Goal: Task Accomplishment & Management: Use online tool/utility

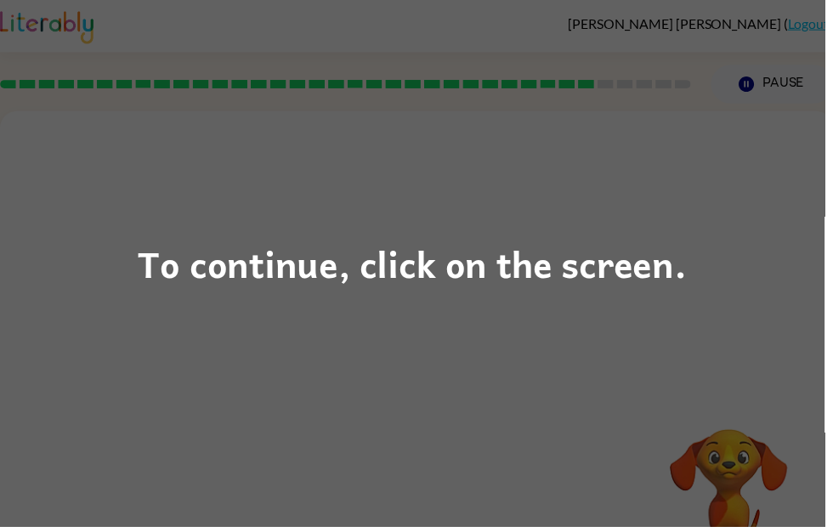
click at [816, 33] on div "To continue, click on the screen." at bounding box center [416, 266] width 833 height 532
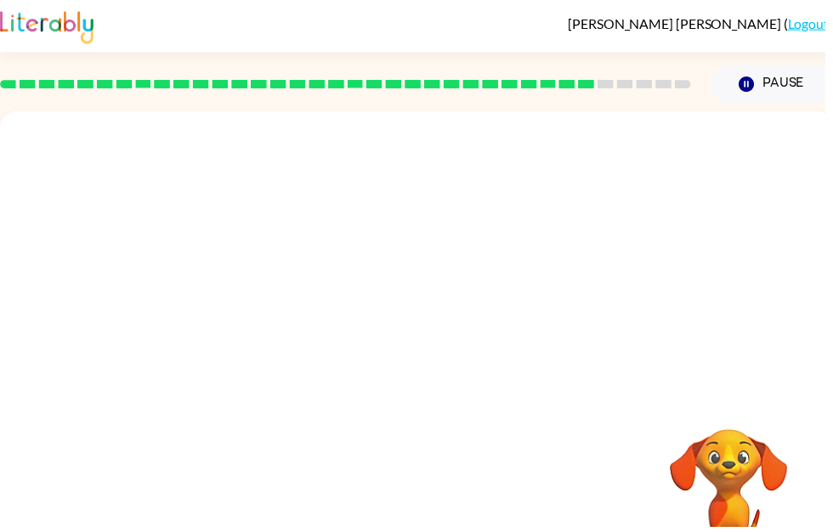
click at [822, 26] on link "Logout" at bounding box center [816, 23] width 42 height 16
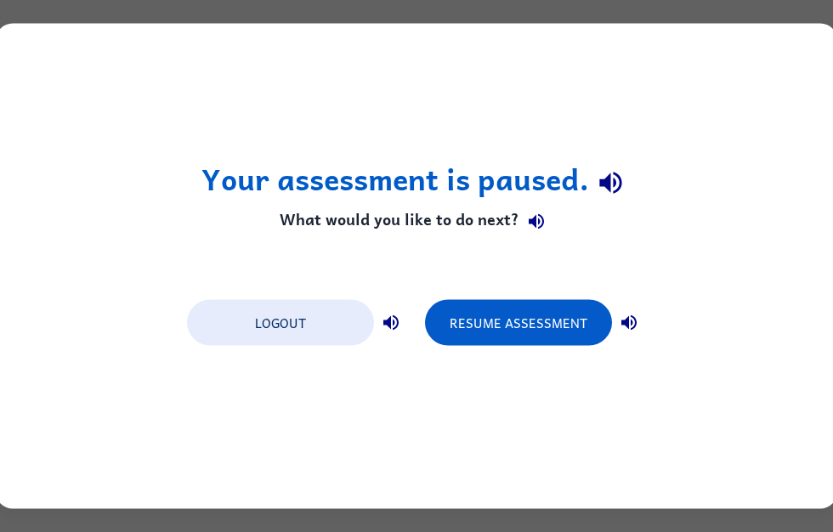
click at [330, 331] on button "Logout" at bounding box center [280, 323] width 187 height 46
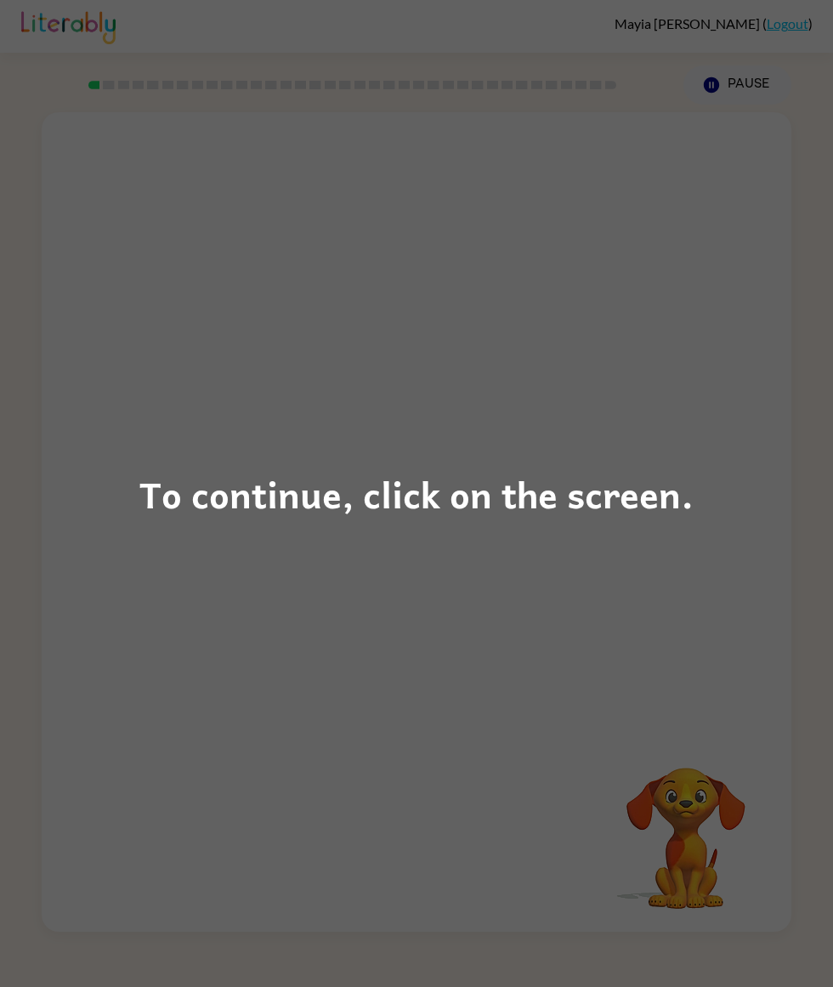
click at [221, 364] on div "To continue, click on the screen." at bounding box center [416, 493] width 833 height 987
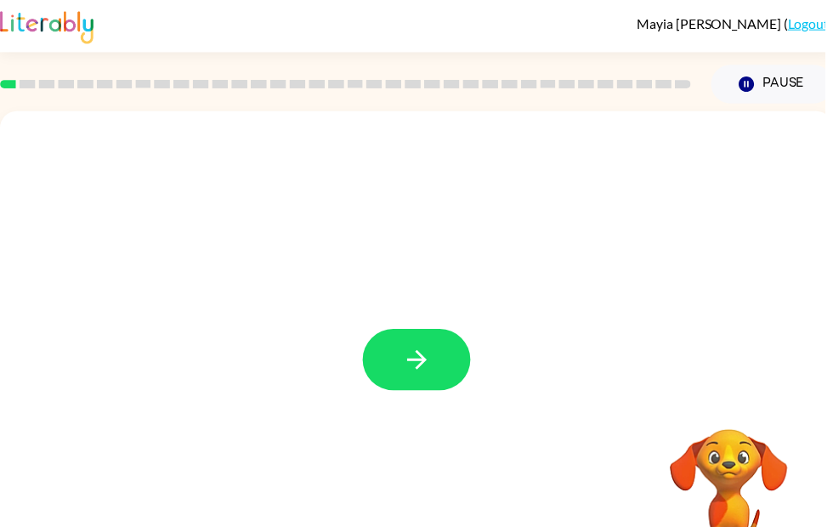
click at [423, 371] on icon "button" at bounding box center [420, 364] width 20 height 20
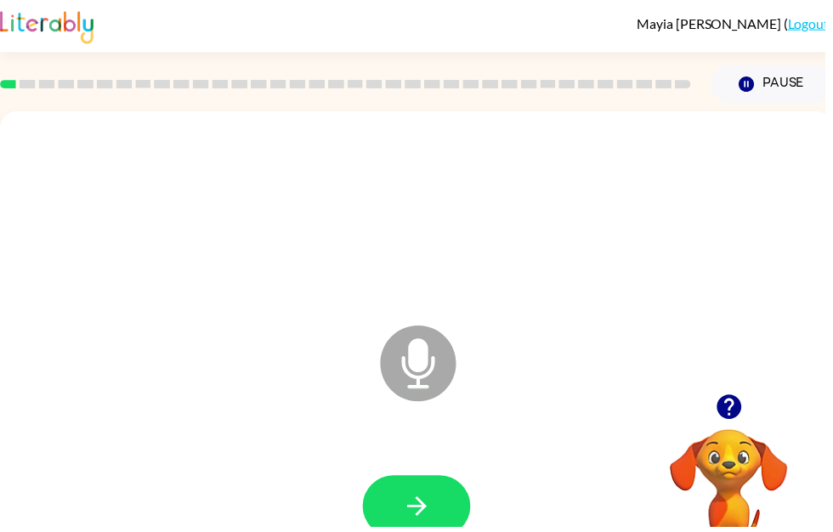
click at [413, 483] on button "button" at bounding box center [420, 511] width 109 height 62
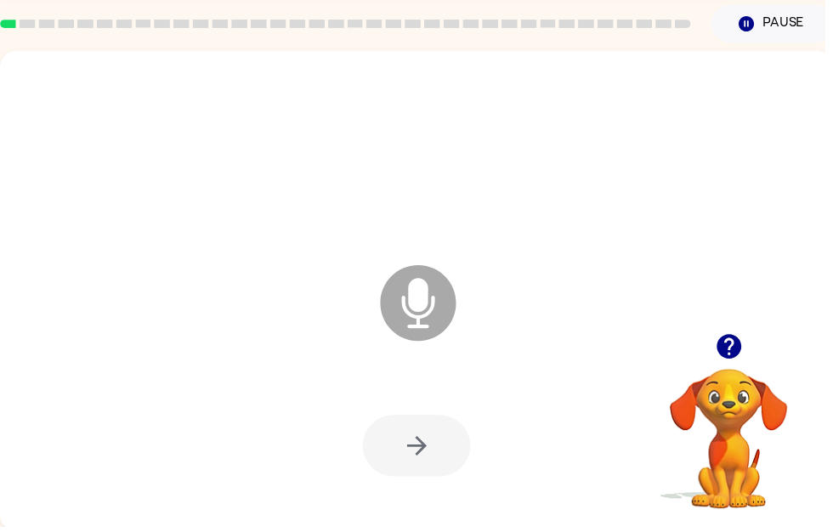
scroll to position [60, 0]
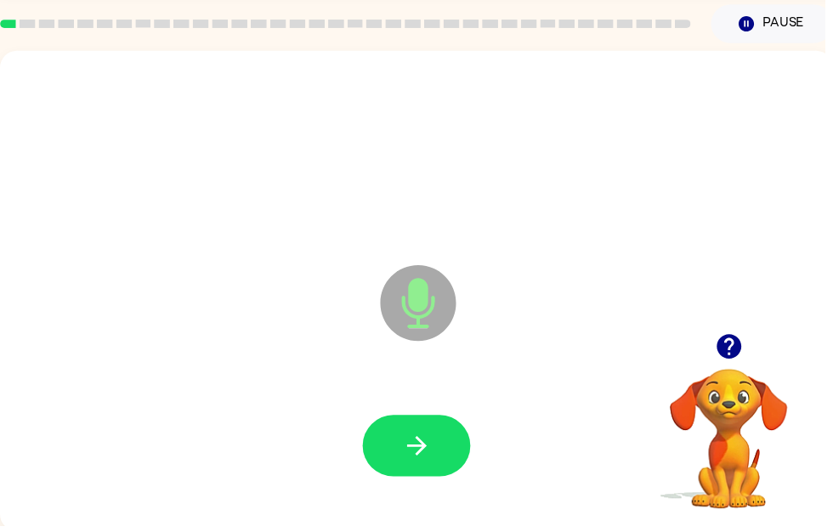
click at [445, 427] on button "button" at bounding box center [420, 451] width 109 height 62
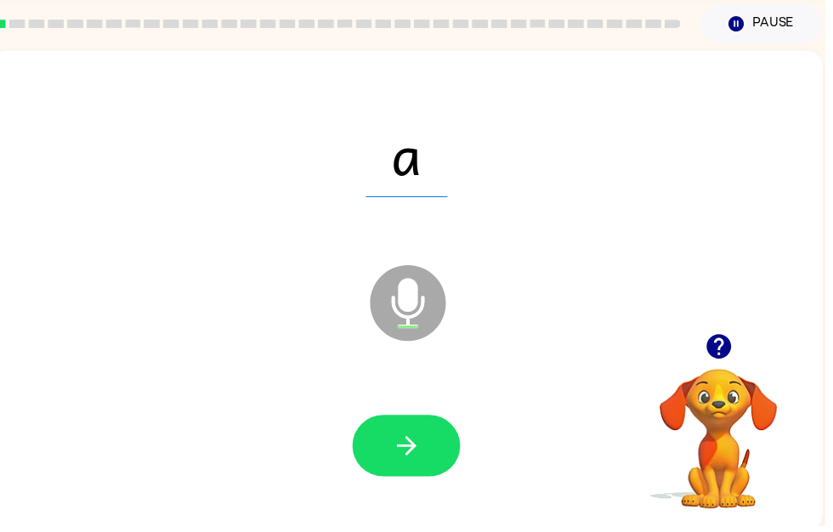
scroll to position [0, 10]
click at [427, 478] on button "button" at bounding box center [410, 451] width 109 height 62
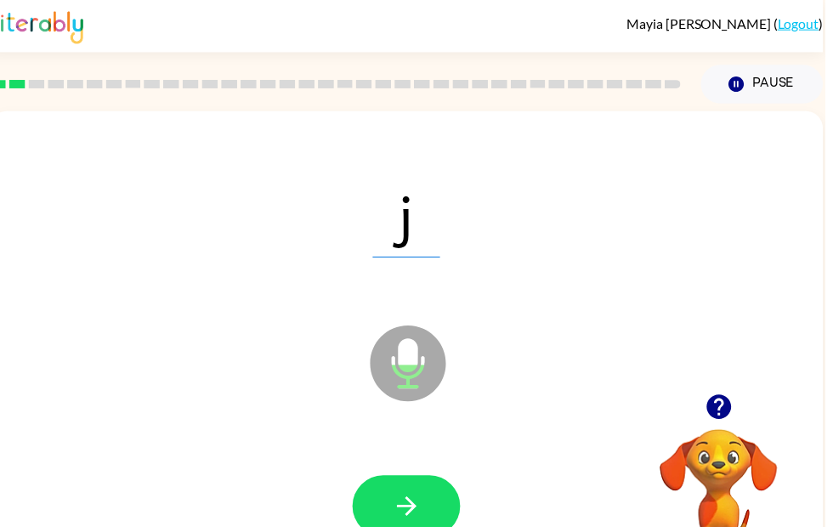
click at [450, 494] on button "button" at bounding box center [410, 511] width 109 height 62
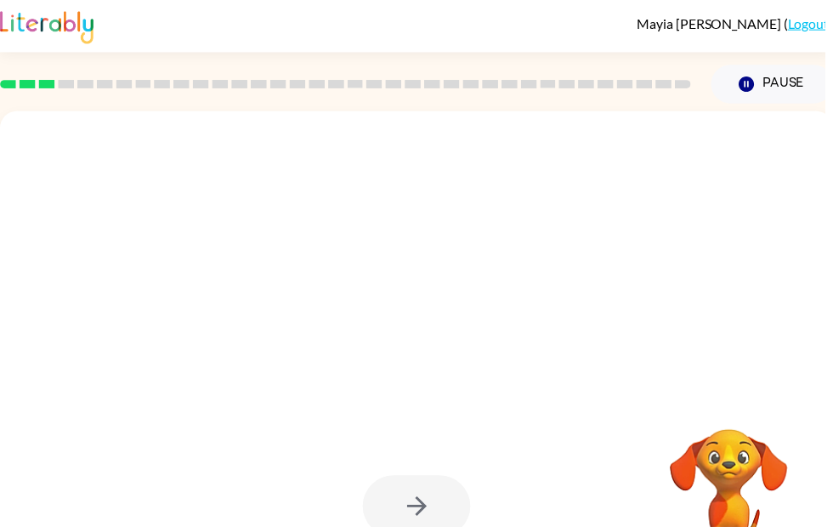
scroll to position [0, 0]
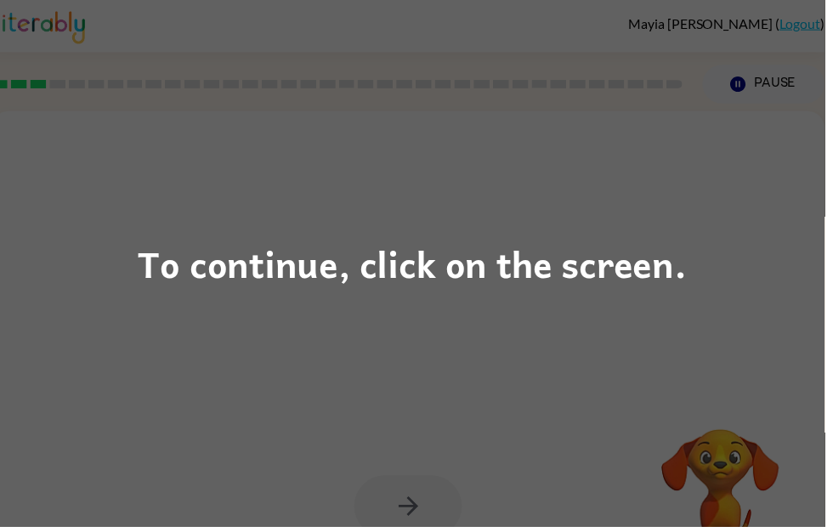
click at [519, 291] on div "To continue, click on the screen." at bounding box center [416, 266] width 554 height 58
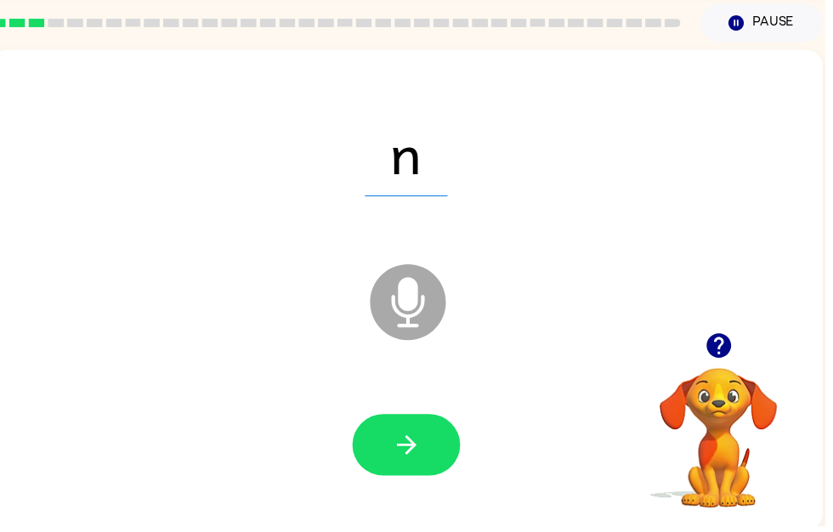
scroll to position [60, 0]
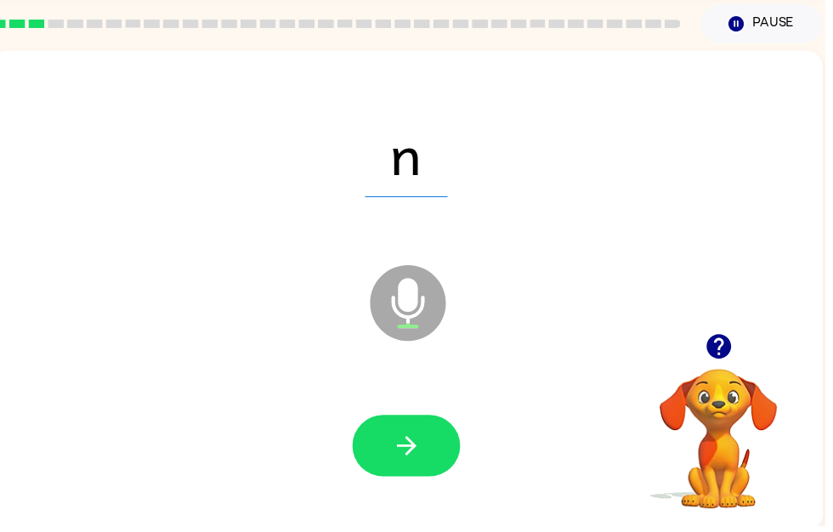
click at [425, 434] on button "button" at bounding box center [410, 451] width 109 height 62
click at [424, 457] on icon "button" at bounding box center [411, 451] width 30 height 30
click at [417, 461] on icon "button" at bounding box center [411, 451] width 30 height 30
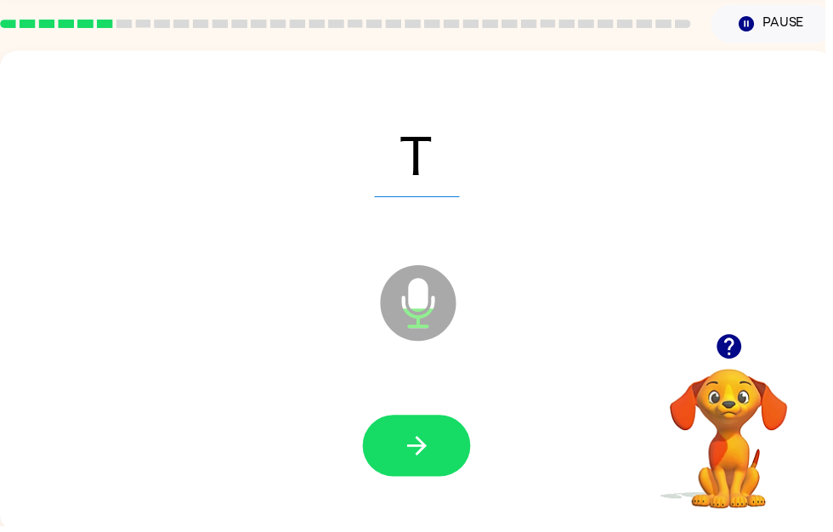
scroll to position [0, 0]
click at [409, 495] on div at bounding box center [420, 451] width 807 height 139
click at [433, 461] on icon "button" at bounding box center [421, 451] width 30 height 30
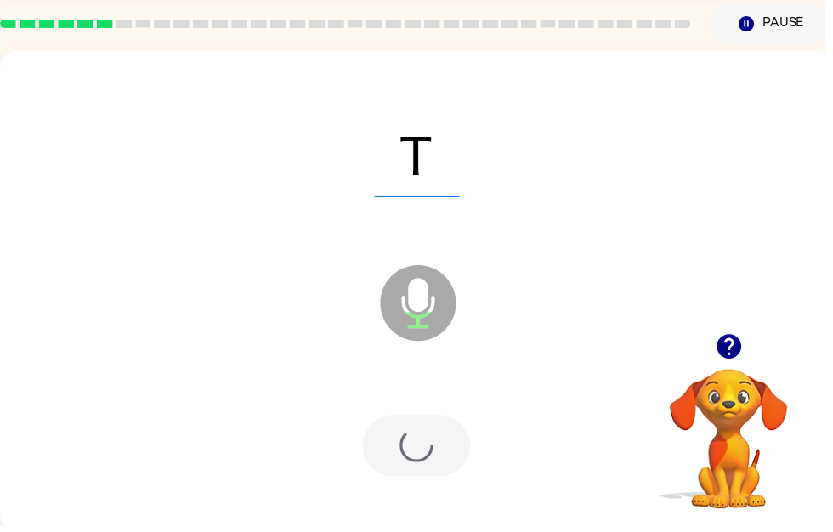
click at [456, 455] on div at bounding box center [420, 451] width 109 height 62
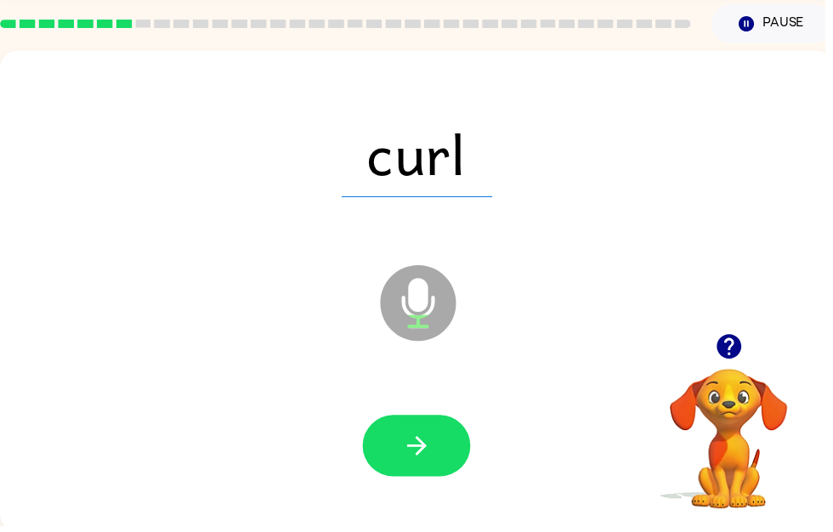
click at [434, 446] on icon "button" at bounding box center [421, 451] width 30 height 30
click at [448, 450] on button "button" at bounding box center [420, 451] width 109 height 62
click at [463, 465] on button "button" at bounding box center [420, 451] width 109 height 62
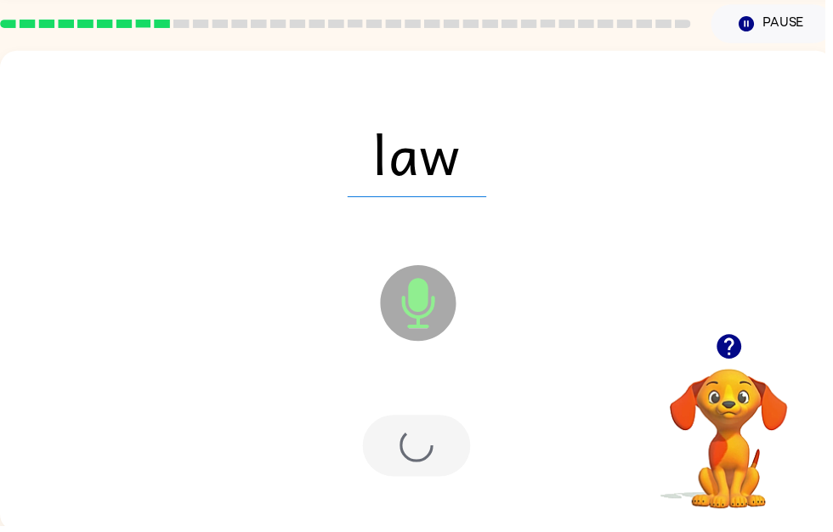
click at [466, 421] on div at bounding box center [420, 451] width 109 height 62
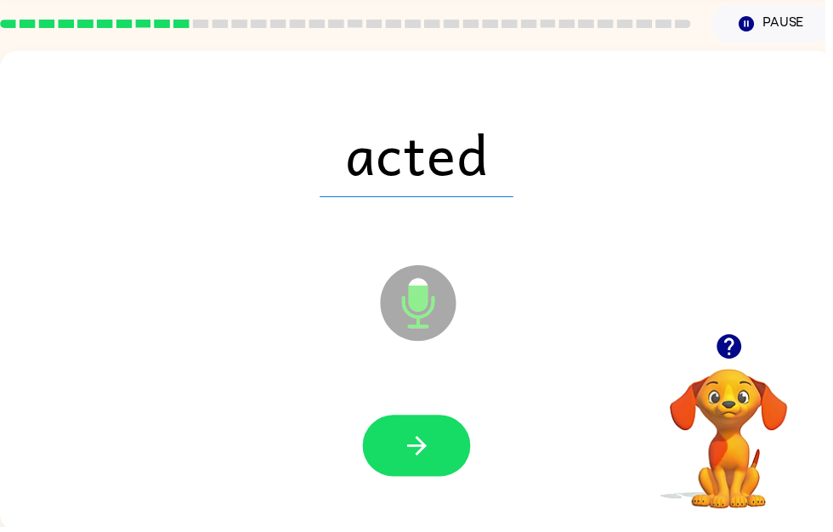
scroll to position [60, 0]
click at [433, 469] on button "button" at bounding box center [420, 451] width 109 height 62
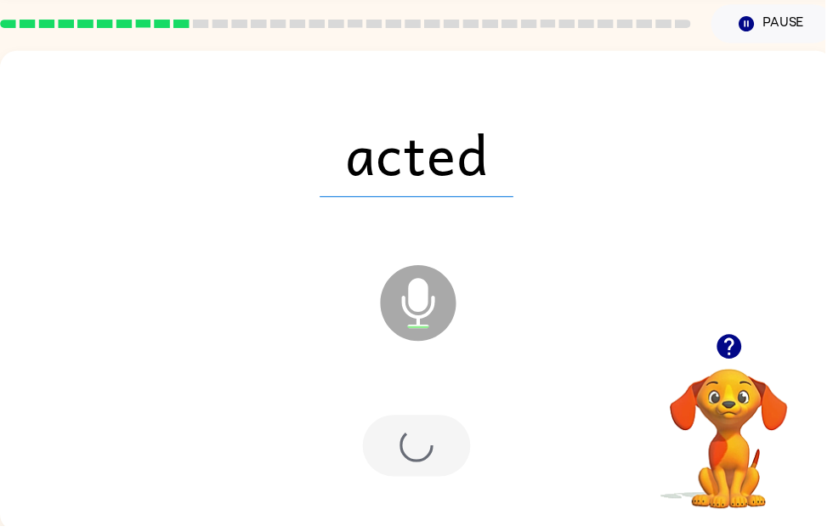
click at [426, 477] on div at bounding box center [420, 451] width 109 height 62
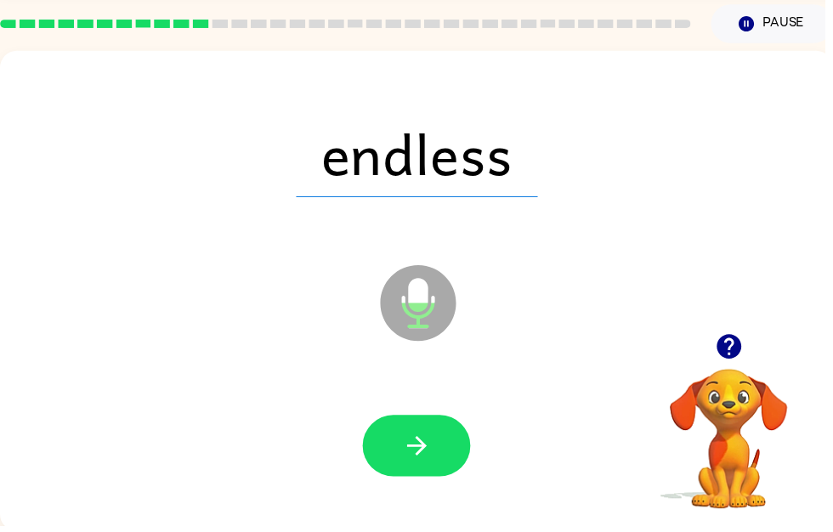
click at [465, 457] on button "button" at bounding box center [420, 451] width 109 height 62
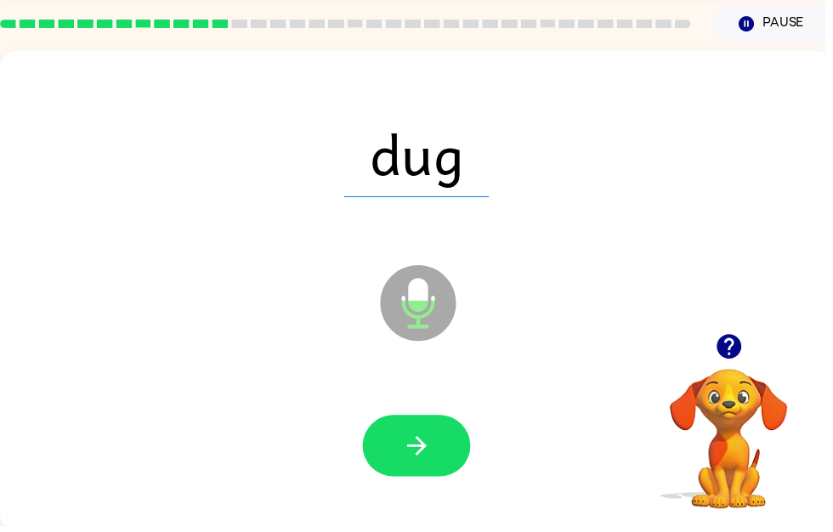
click at [428, 425] on button "button" at bounding box center [420, 451] width 109 height 62
click at [417, 434] on button "button" at bounding box center [420, 451] width 109 height 62
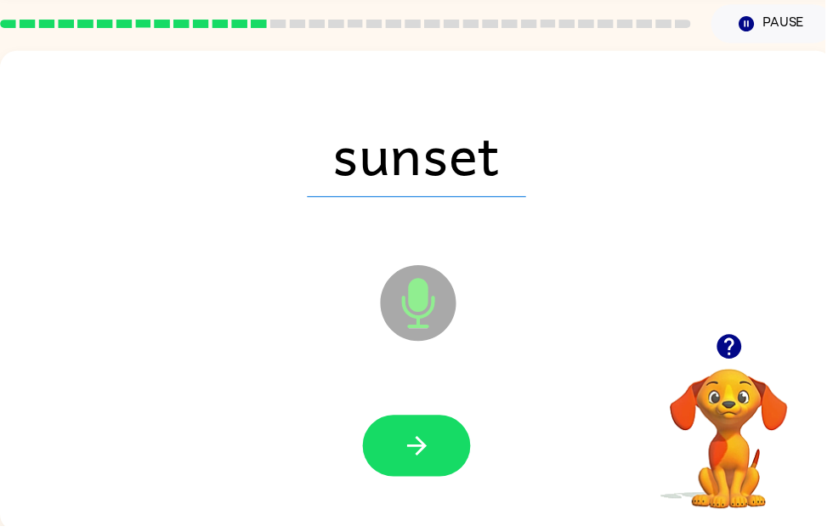
click at [427, 447] on icon "button" at bounding box center [420, 451] width 20 height 20
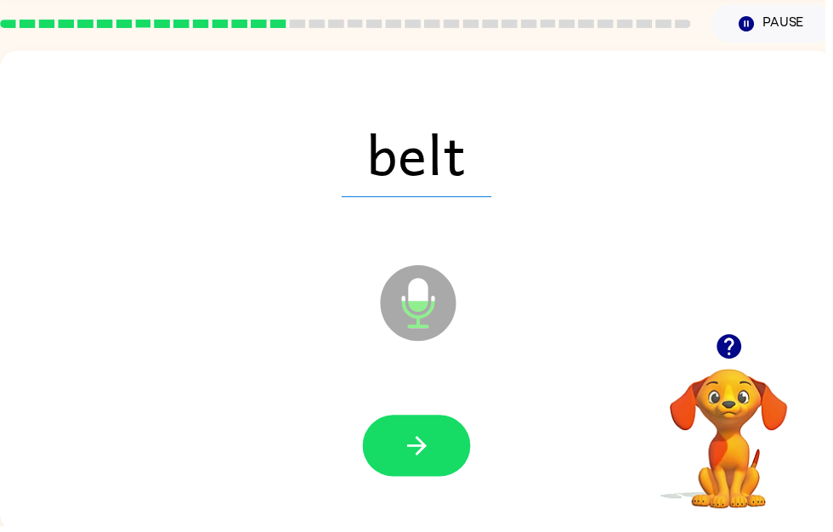
click at [413, 428] on button "button" at bounding box center [420, 451] width 109 height 62
click at [432, 449] on icon "button" at bounding box center [421, 451] width 30 height 30
click at [440, 447] on button "button" at bounding box center [420, 451] width 109 height 62
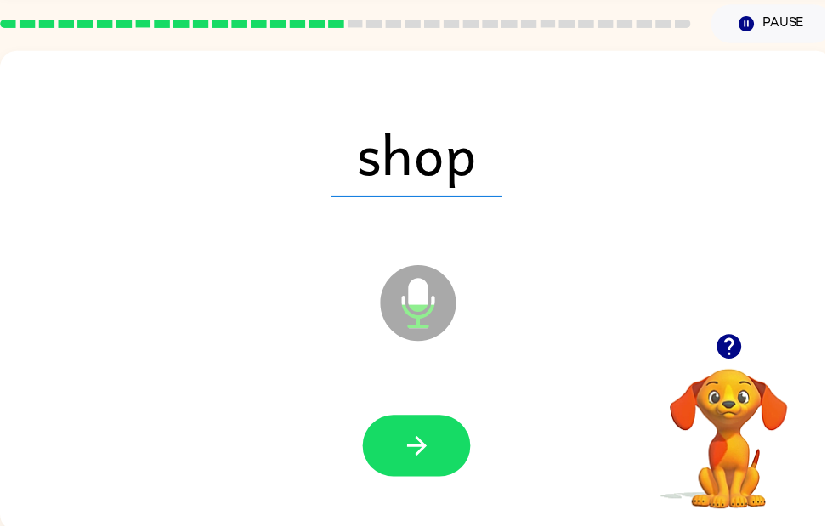
click at [438, 444] on button "button" at bounding box center [420, 451] width 109 height 62
click at [450, 416] on div at bounding box center [420, 451] width 807 height 139
click at [407, 468] on button "button" at bounding box center [420, 451] width 109 height 62
click at [419, 457] on icon "button" at bounding box center [421, 451] width 30 height 30
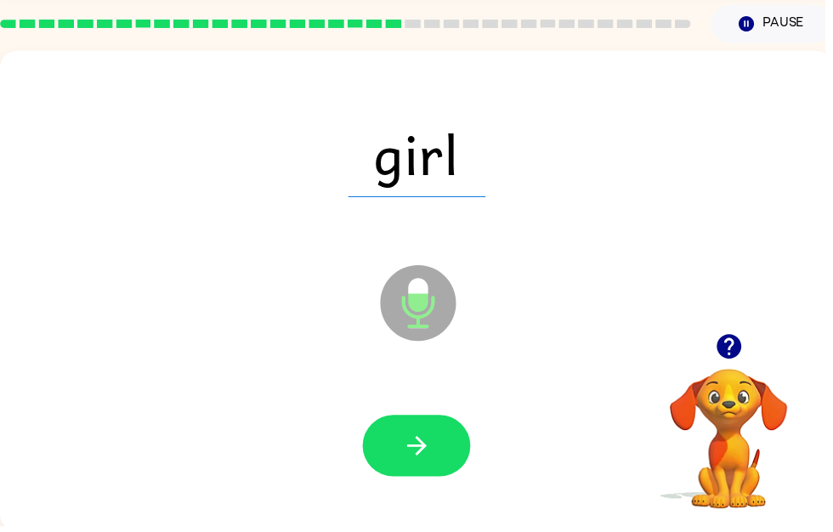
click at [440, 436] on button "button" at bounding box center [420, 451] width 109 height 62
click at [453, 414] on div at bounding box center [420, 451] width 807 height 139
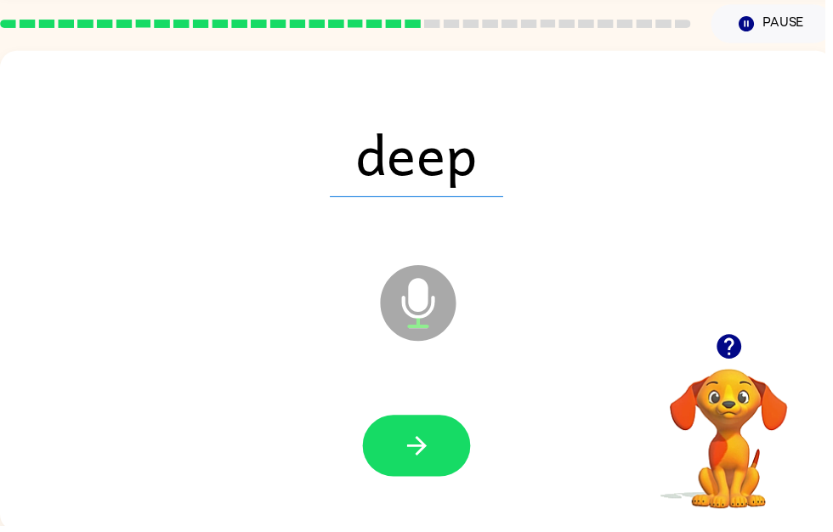
click at [439, 435] on button "button" at bounding box center [420, 451] width 109 height 62
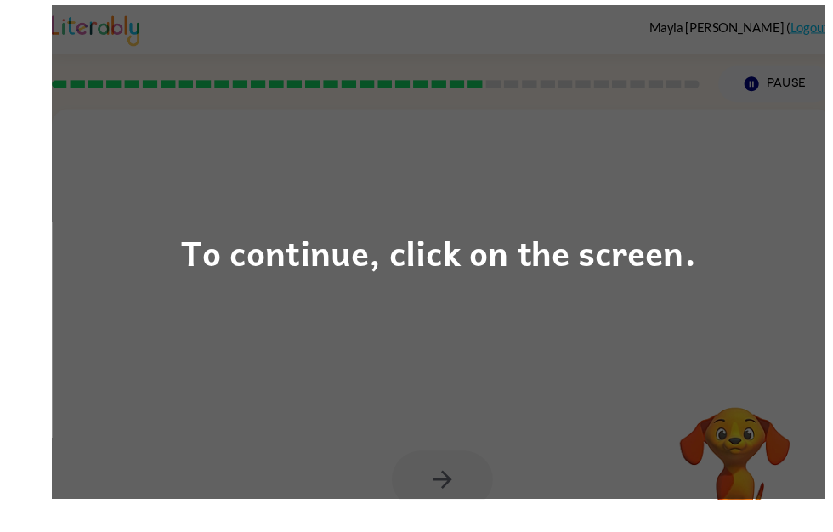
scroll to position [56, 0]
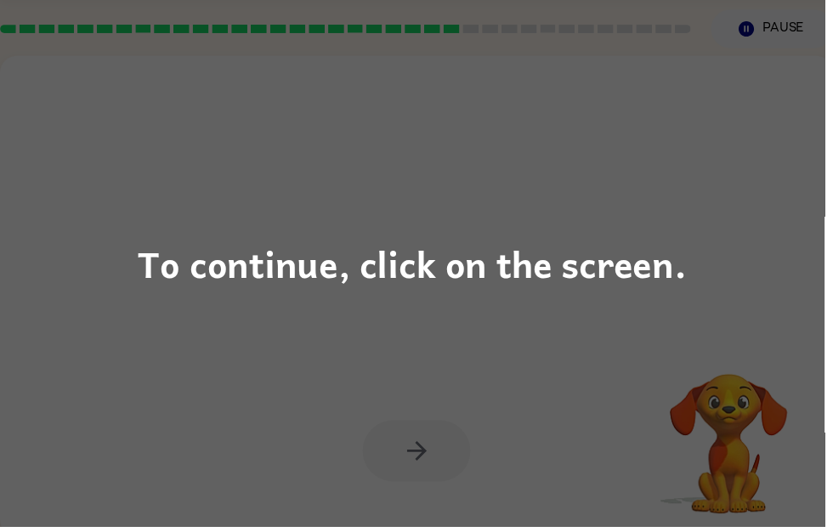
click at [580, 395] on div "To continue, click on the screen." at bounding box center [416, 266] width 833 height 532
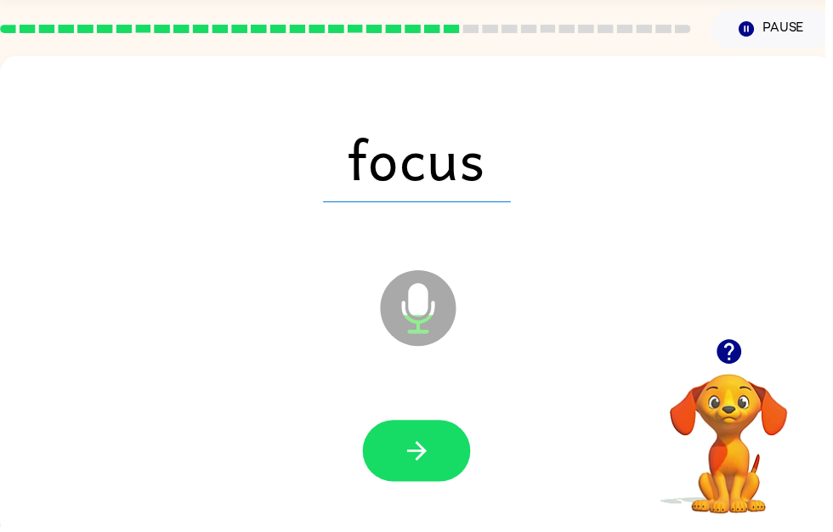
click at [450, 442] on button "button" at bounding box center [420, 455] width 109 height 62
click at [393, 444] on button "button" at bounding box center [420, 455] width 109 height 62
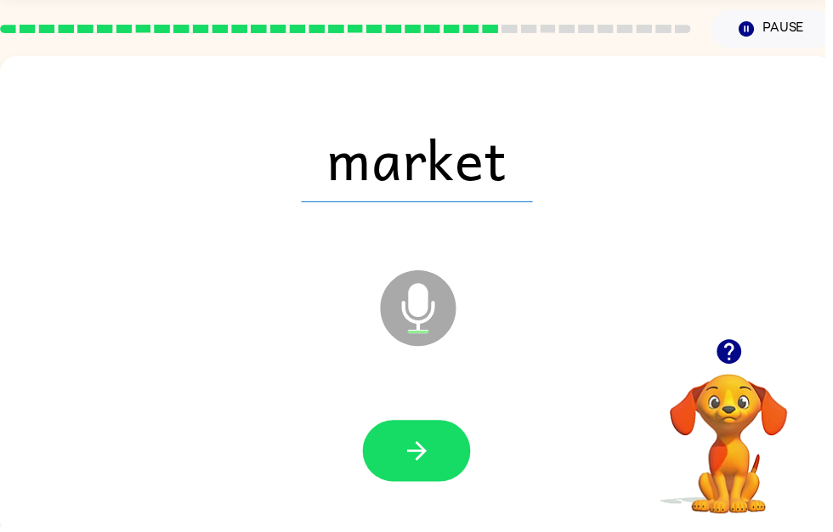
click at [441, 421] on div at bounding box center [420, 455] width 807 height 139
click at [413, 441] on icon "button" at bounding box center [421, 455] width 30 height 30
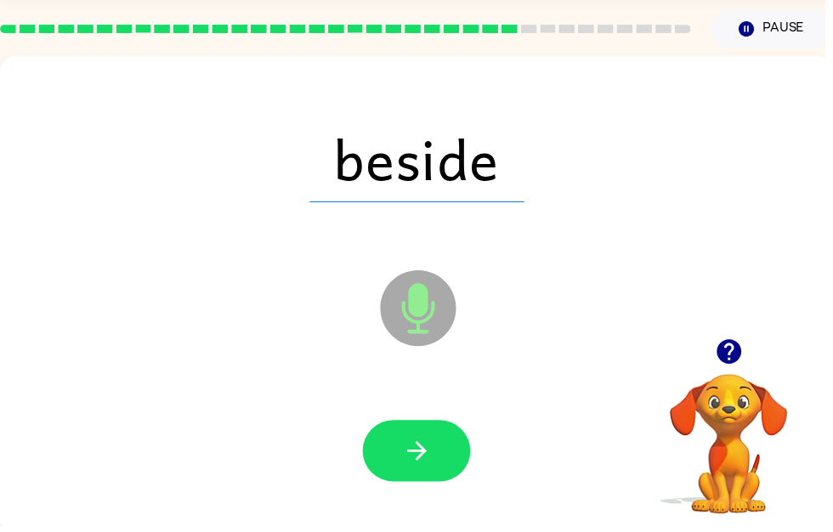
click at [448, 441] on button "button" at bounding box center [420, 455] width 109 height 62
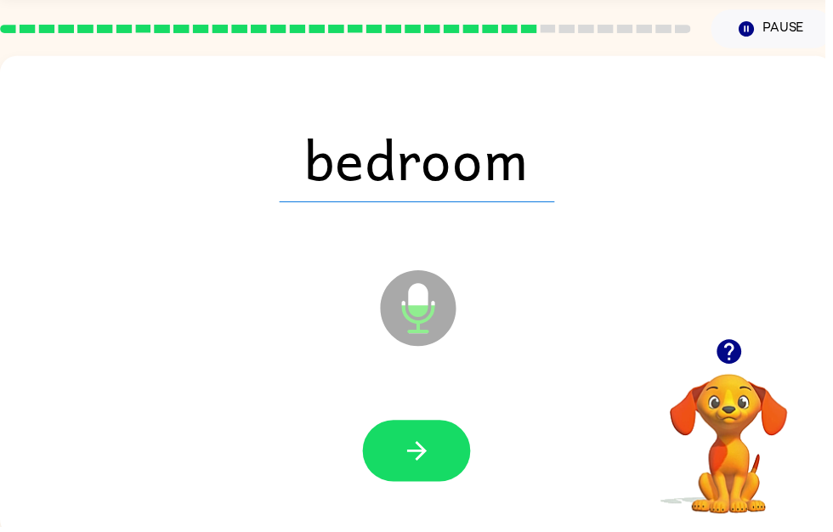
click at [448, 398] on div at bounding box center [420, 455] width 807 height 139
click at [430, 405] on div at bounding box center [420, 455] width 807 height 139
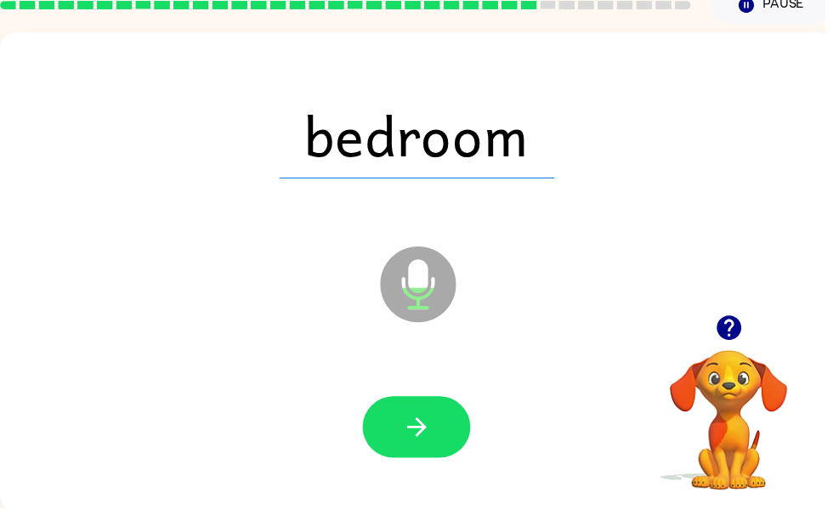
scroll to position [60, 0]
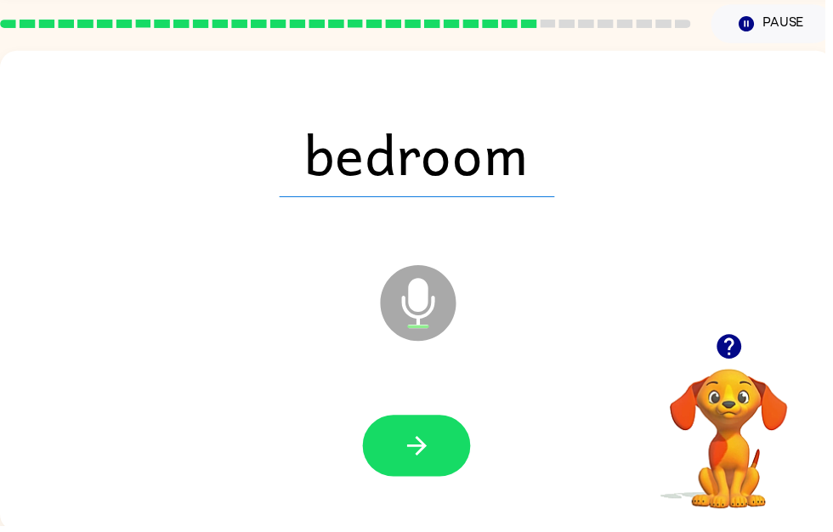
click at [411, 444] on icon "button" at bounding box center [421, 451] width 30 height 30
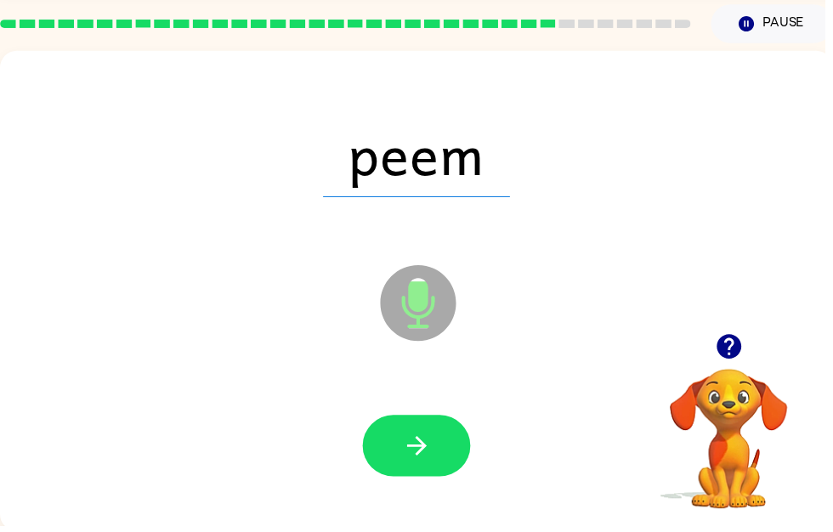
click at [446, 462] on button "button" at bounding box center [420, 451] width 109 height 62
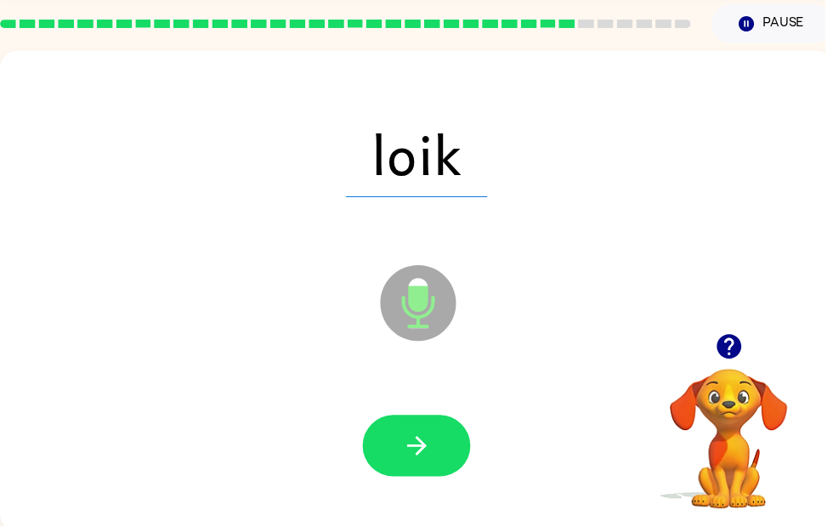
click at [411, 462] on icon "button" at bounding box center [421, 451] width 30 height 30
click at [443, 421] on button "button" at bounding box center [420, 451] width 109 height 62
click at [418, 450] on icon "button" at bounding box center [420, 451] width 20 height 20
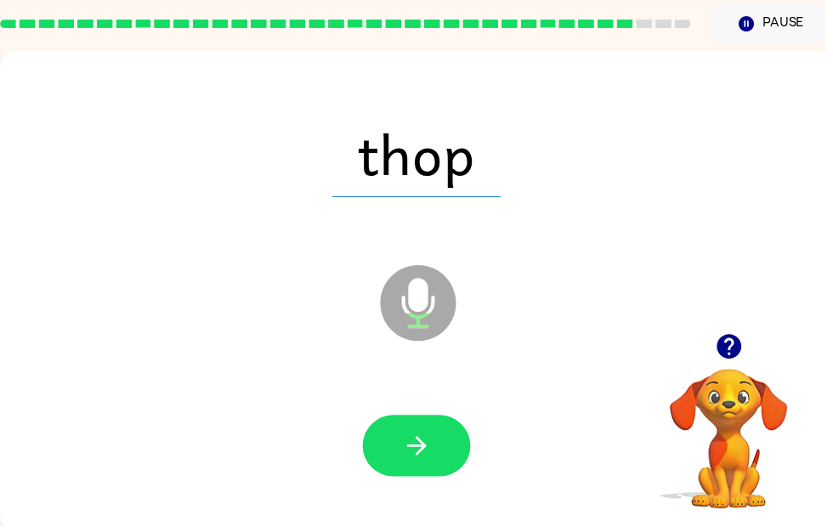
click at [439, 481] on button "button" at bounding box center [420, 451] width 109 height 62
click at [424, 459] on icon "button" at bounding box center [421, 451] width 30 height 30
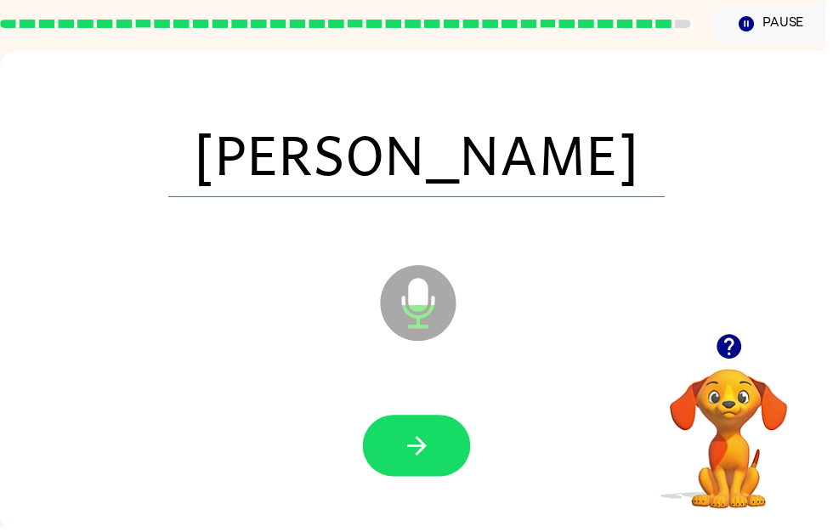
click at [426, 443] on icon "button" at bounding box center [421, 451] width 30 height 30
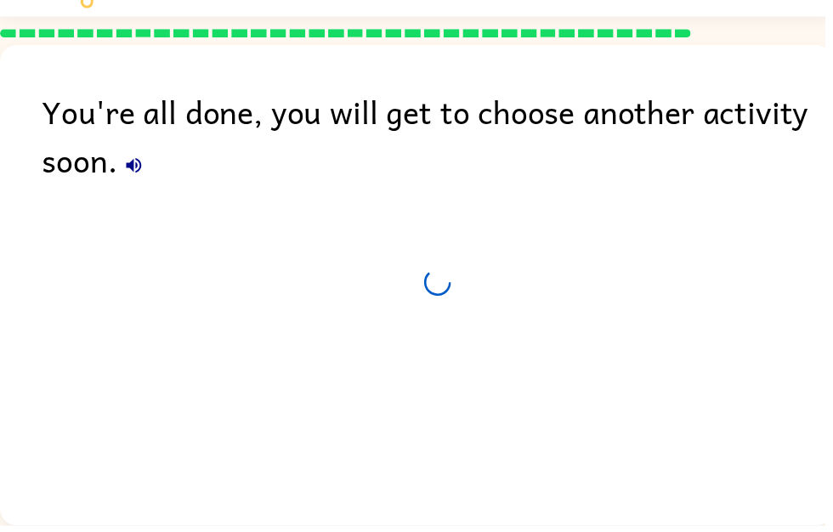
scroll to position [56, 0]
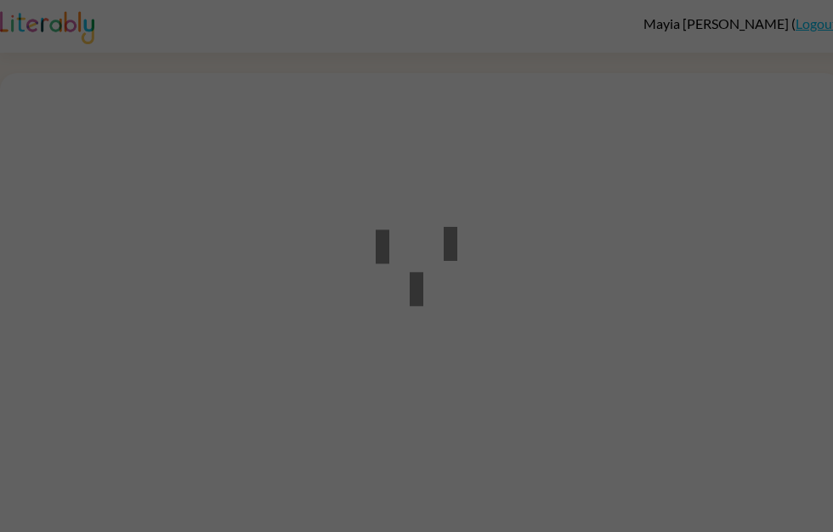
scroll to position [1, 0]
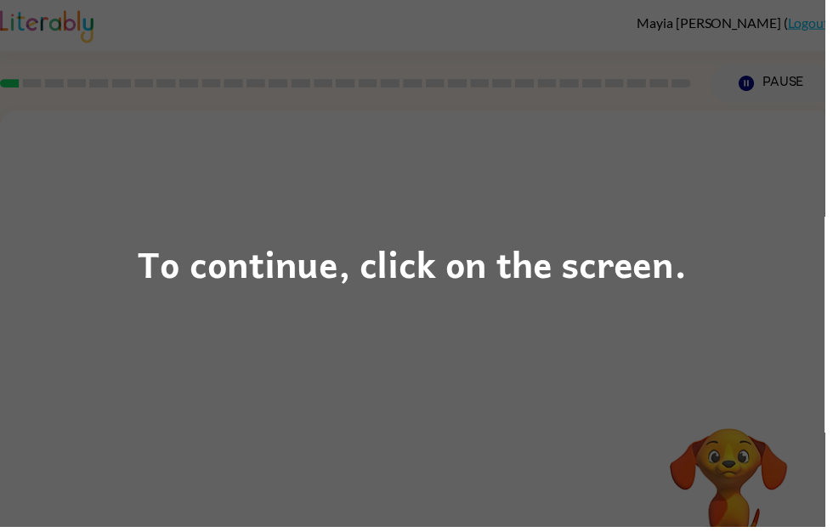
click at [435, 376] on div "To continue, click on the screen." at bounding box center [416, 266] width 833 height 532
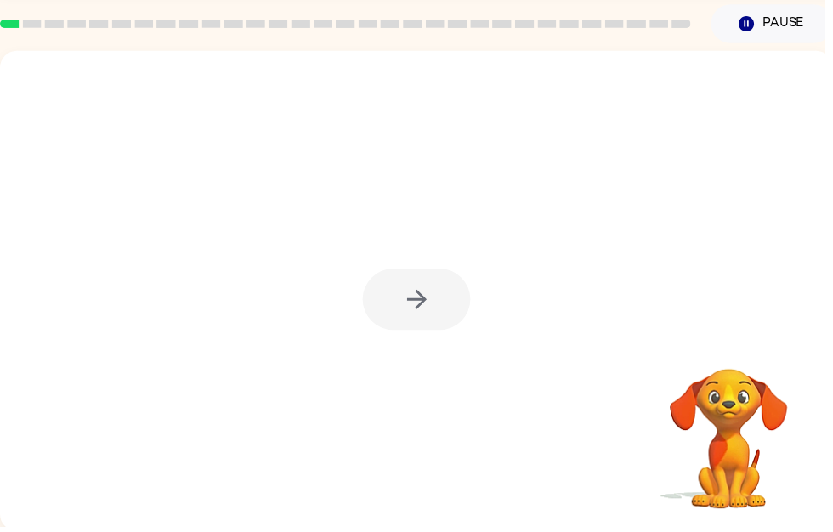
scroll to position [60, 0]
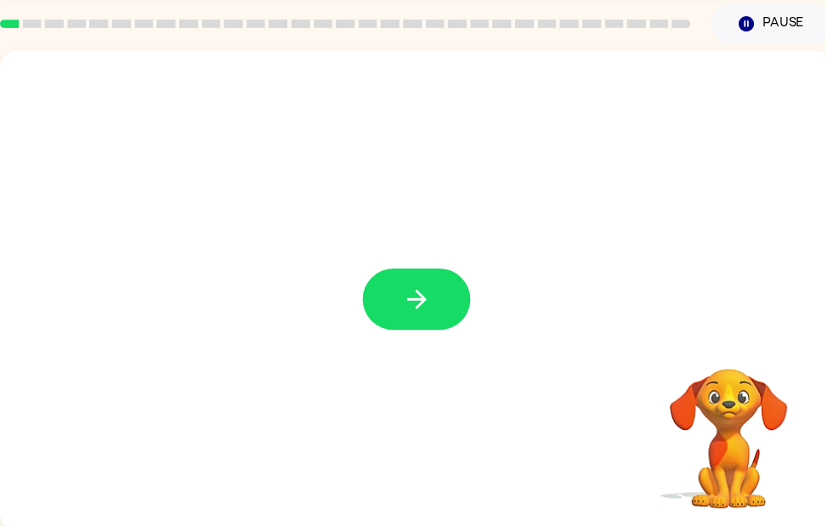
click at [390, 309] on button "button" at bounding box center [420, 303] width 109 height 62
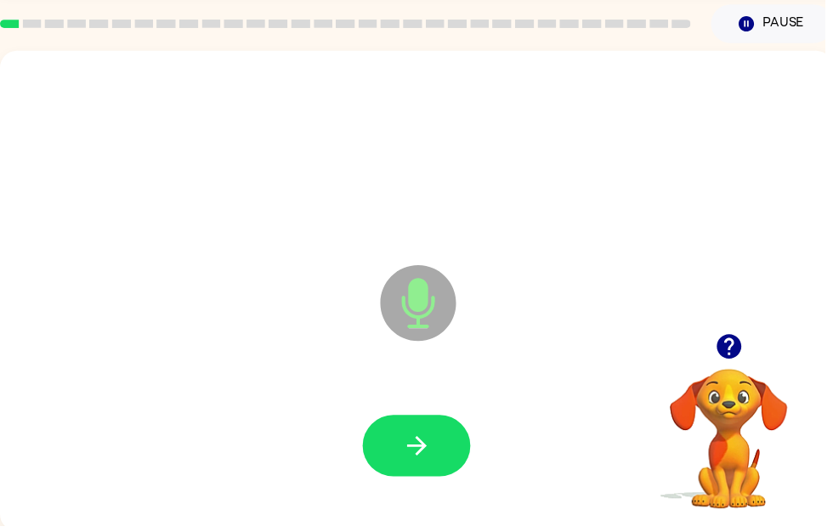
click at [359, 449] on div at bounding box center [420, 451] width 807 height 139
click at [409, 457] on icon "button" at bounding box center [421, 451] width 30 height 30
click at [432, 457] on icon "button" at bounding box center [421, 451] width 30 height 30
click at [432, 433] on button "button" at bounding box center [420, 451] width 109 height 62
click at [416, 481] on button "button" at bounding box center [420, 451] width 109 height 62
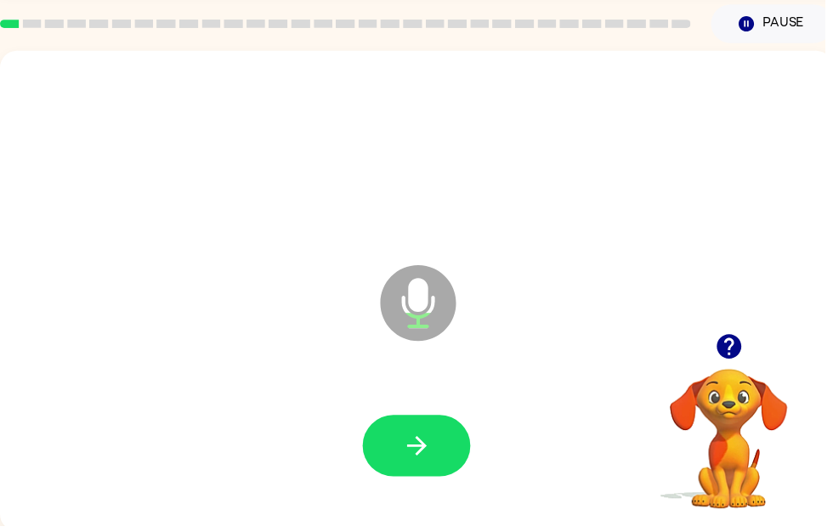
click at [406, 461] on icon "button" at bounding box center [421, 451] width 30 height 30
click at [402, 424] on button "button" at bounding box center [420, 451] width 109 height 62
click at [446, 458] on button "button" at bounding box center [420, 451] width 109 height 62
click at [370, 440] on button "button" at bounding box center [420, 451] width 109 height 62
click at [430, 443] on icon "button" at bounding box center [421, 451] width 30 height 30
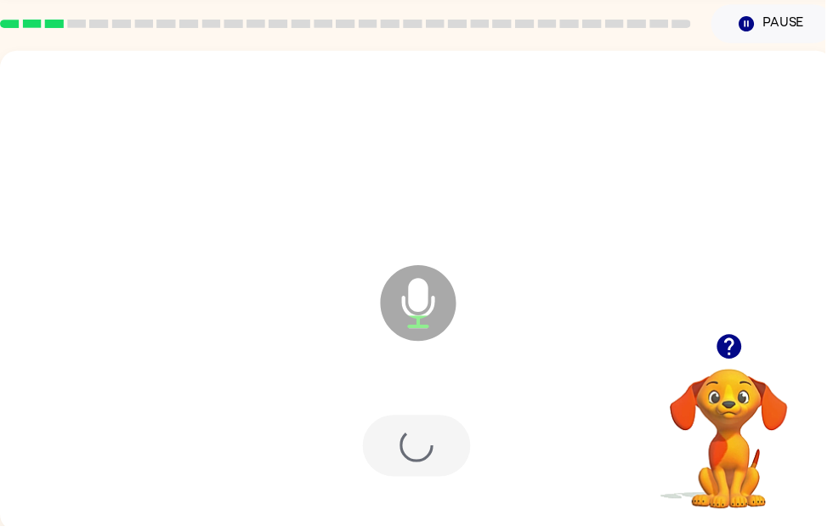
click at [427, 471] on div at bounding box center [420, 451] width 109 height 62
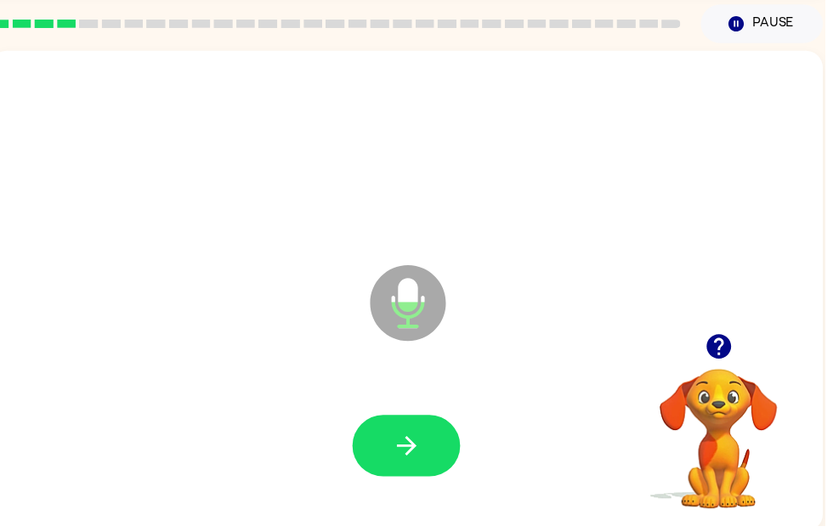
click at [398, 424] on button "button" at bounding box center [410, 451] width 109 height 62
click at [718, 353] on icon "button" at bounding box center [725, 350] width 25 height 25
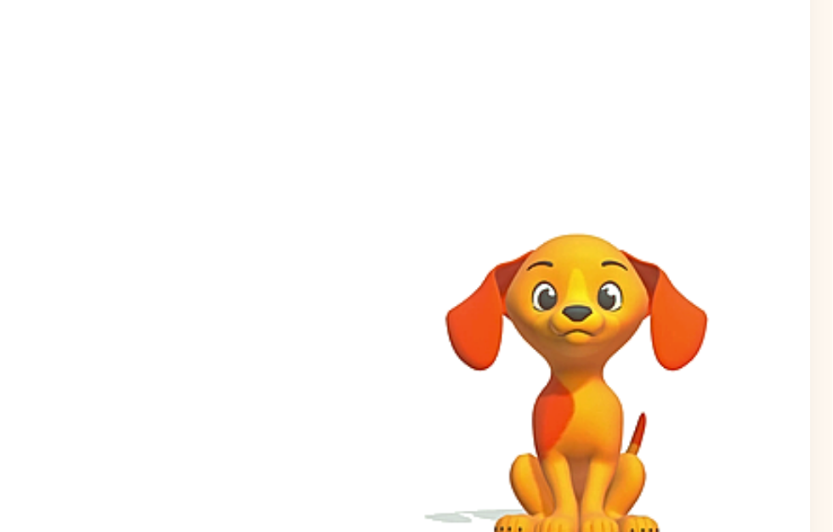
scroll to position [66, 8]
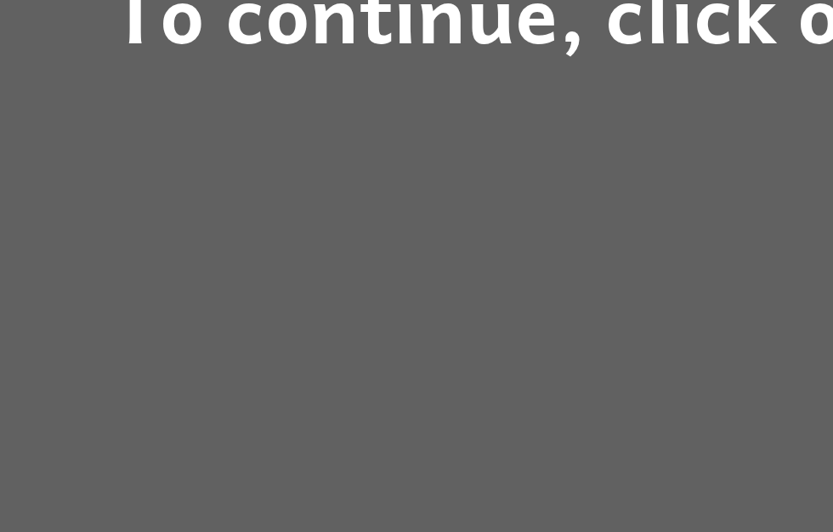
click at [189, 114] on div "To continue, click on the screen." at bounding box center [416, 266] width 833 height 532
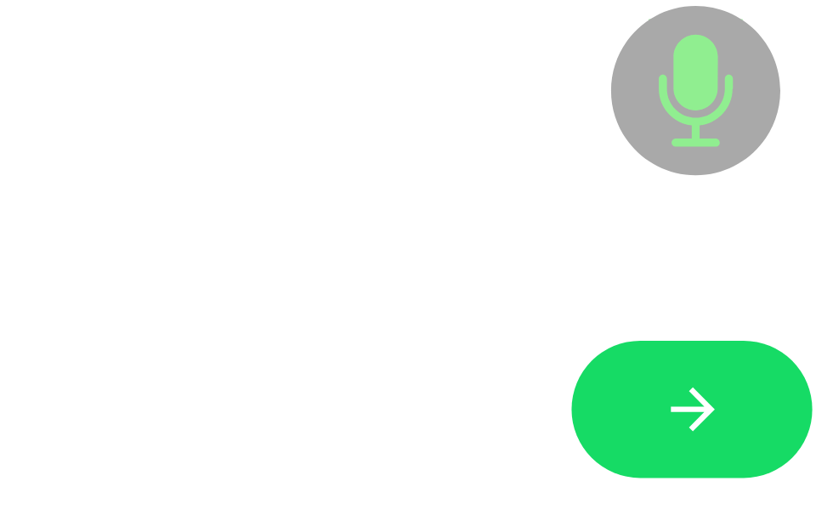
click at [387, 431] on icon "button" at bounding box center [402, 446] width 30 height 30
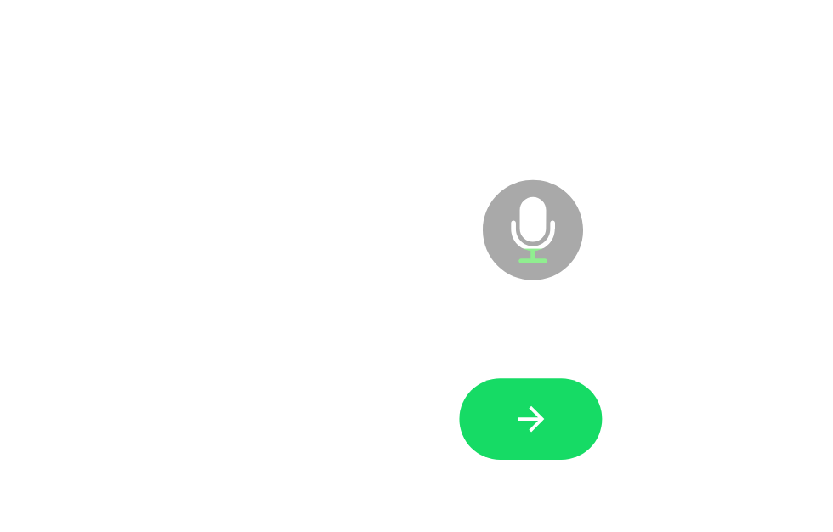
scroll to position [66, 0]
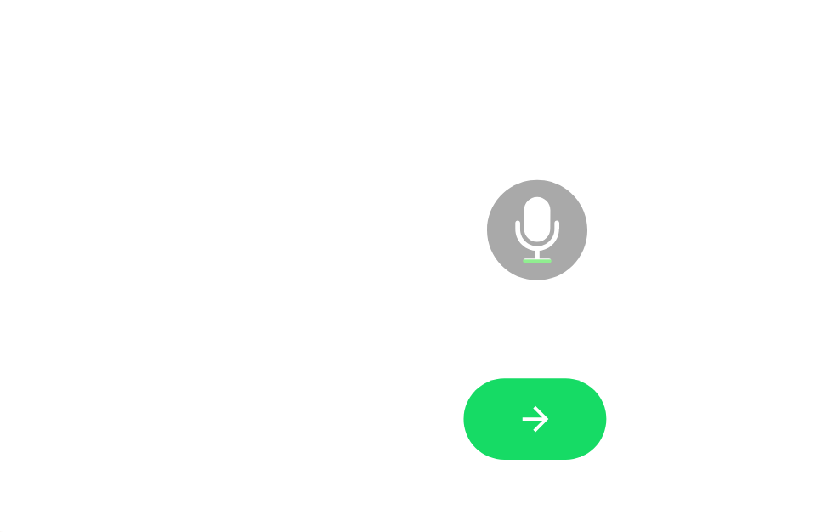
click at [416, 431] on icon "button" at bounding box center [411, 446] width 30 height 30
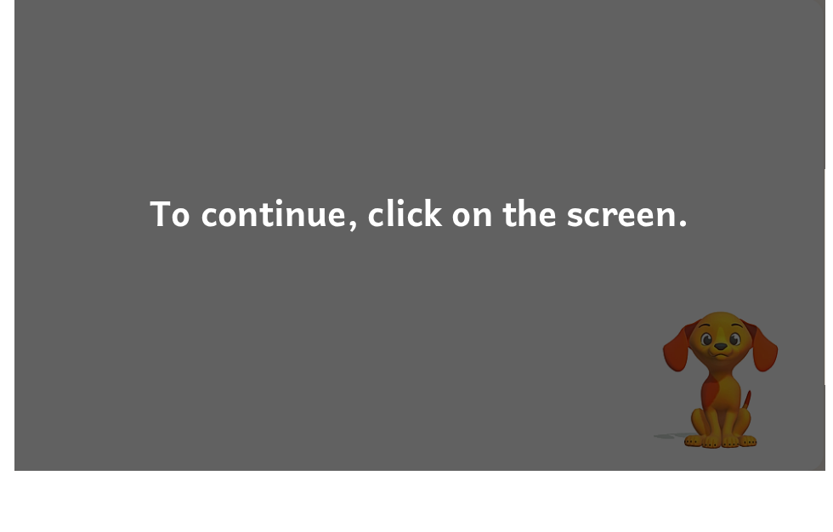
scroll to position [60, 0]
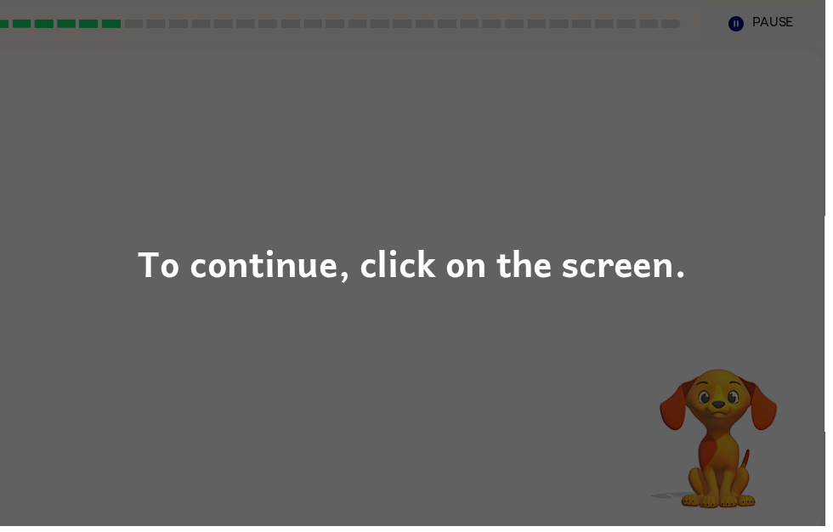
click at [484, 297] on div "To continue, click on the screen." at bounding box center [416, 266] width 833 height 532
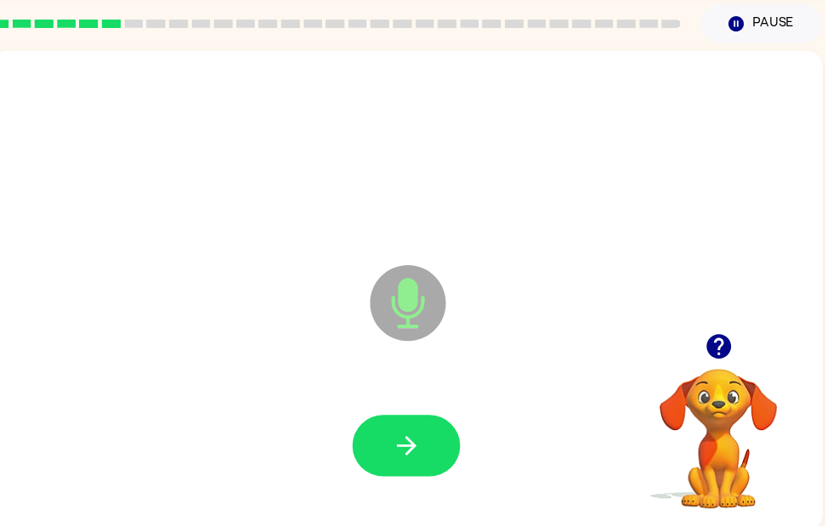
click at [410, 455] on icon "button" at bounding box center [411, 451] width 30 height 30
click at [435, 472] on button "button" at bounding box center [410, 451] width 109 height 62
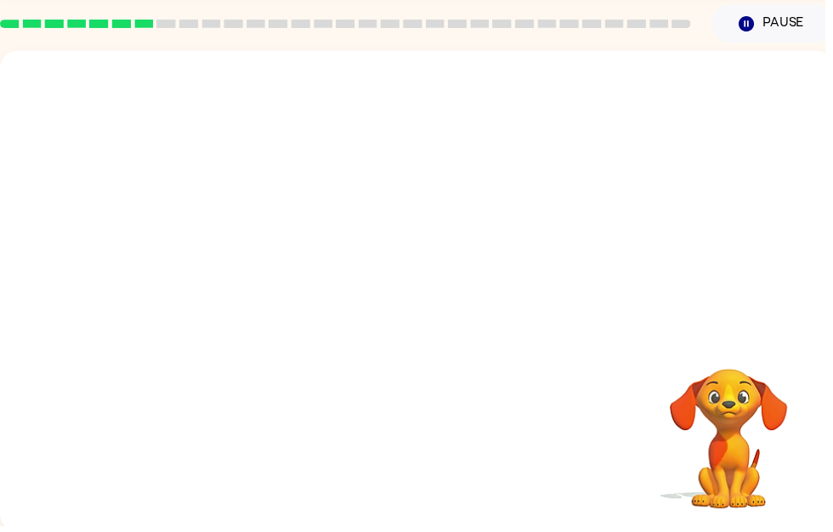
scroll to position [0, 0]
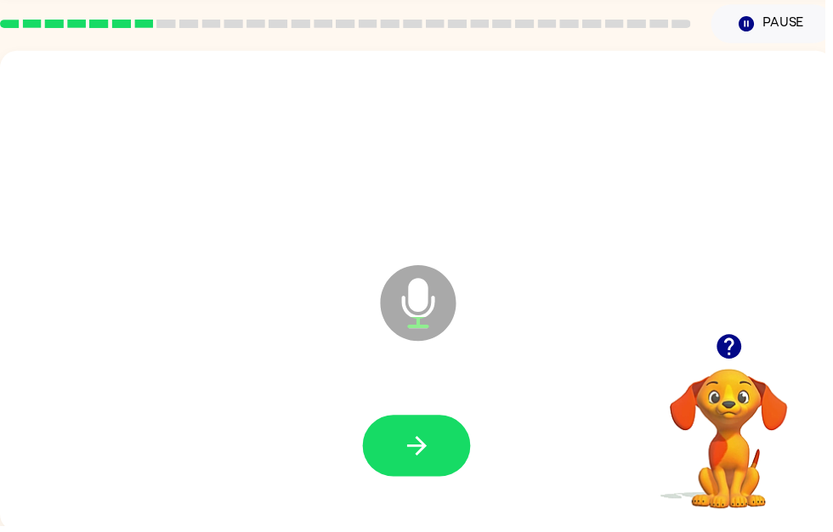
click at [727, 321] on div "Microphone The Microphone is here when it is your turn to talk" at bounding box center [420, 294] width 841 height 485
click at [728, 342] on icon "button" at bounding box center [735, 350] width 25 height 25
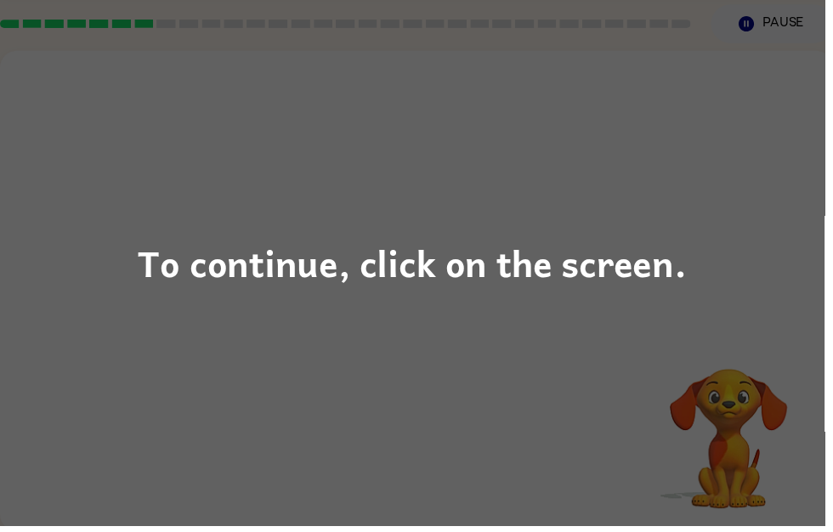
click at [446, 286] on div "To continue, click on the screen." at bounding box center [416, 266] width 554 height 58
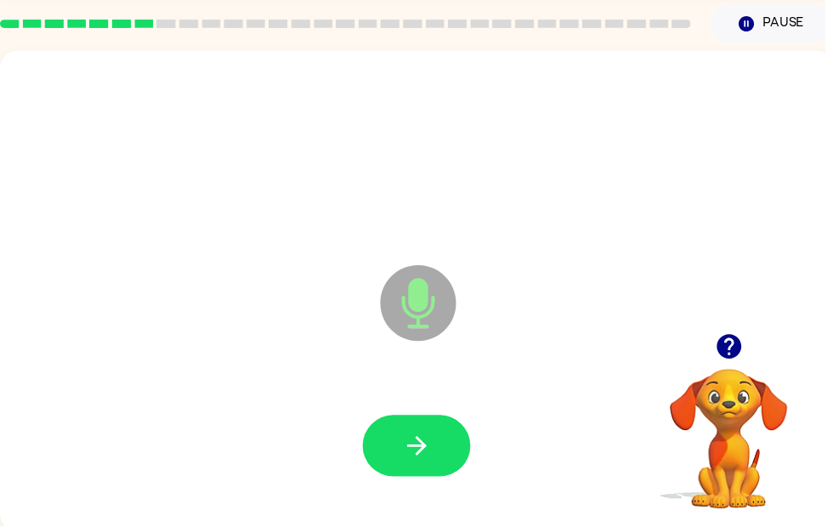
click at [436, 443] on button "button" at bounding box center [420, 451] width 109 height 62
click at [432, 436] on icon "button" at bounding box center [421, 451] width 30 height 30
click at [455, 452] on button "button" at bounding box center [420, 451] width 109 height 62
click at [450, 455] on button "button" at bounding box center [420, 451] width 109 height 62
click at [420, 439] on icon "button" at bounding box center [421, 451] width 30 height 30
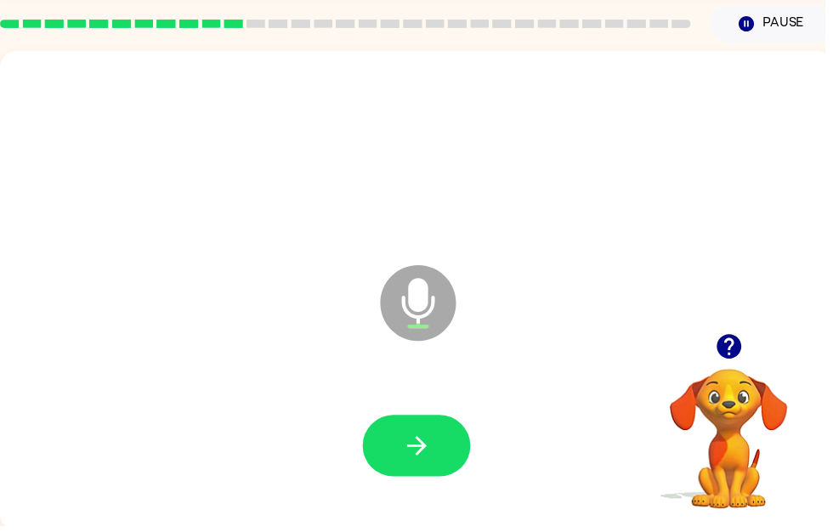
click at [427, 468] on button "button" at bounding box center [420, 451] width 109 height 62
click at [733, 356] on icon "button" at bounding box center [735, 350] width 25 height 25
click at [28, 466] on div at bounding box center [420, 451] width 807 height 139
click at [187, 531] on div "Microphone The Microphone is here when it is your turn to talk" at bounding box center [420, 294] width 841 height 485
click at [435, 477] on button "button" at bounding box center [420, 451] width 109 height 62
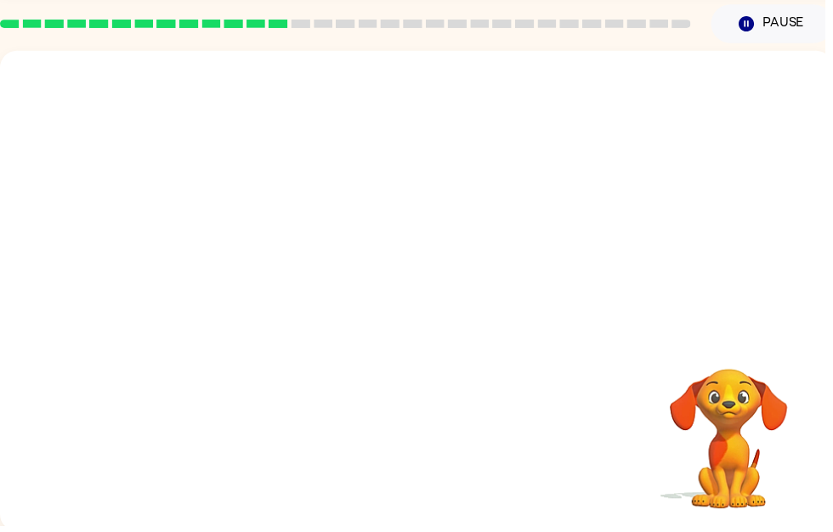
click at [11, 514] on div "Your browser must support playing .mp4 files to use Literably. Please try using…" at bounding box center [420, 294] width 841 height 485
click at [248, 457] on div "Your browser must support playing .mp4 files to use Literably. Please try using…" at bounding box center [420, 294] width 841 height 485
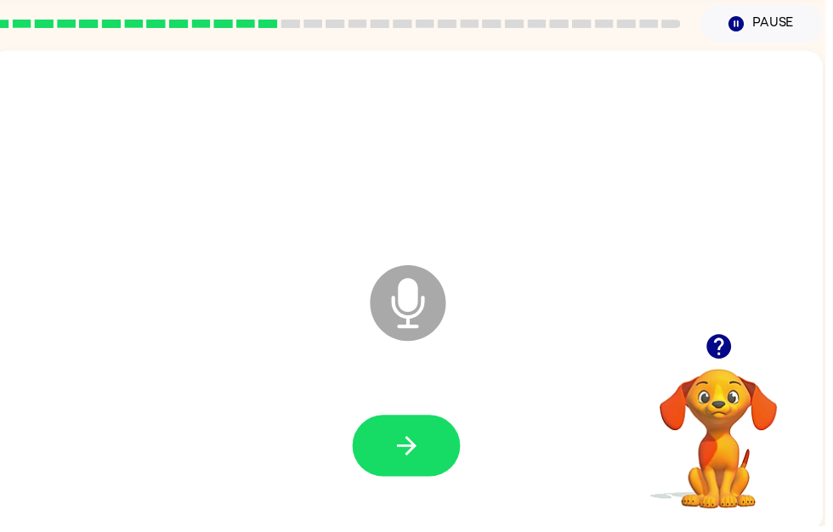
click at [366, 461] on button "button" at bounding box center [410, 451] width 109 height 62
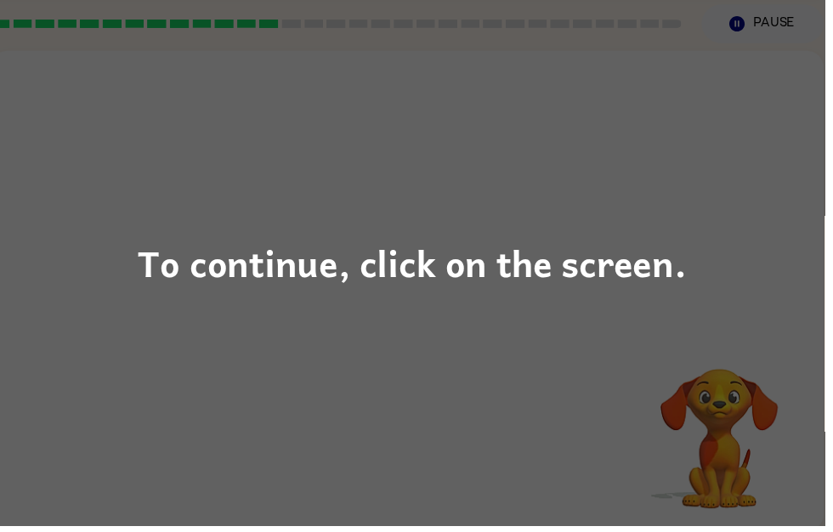
click at [263, 291] on div "To continue, click on the screen." at bounding box center [416, 266] width 554 height 58
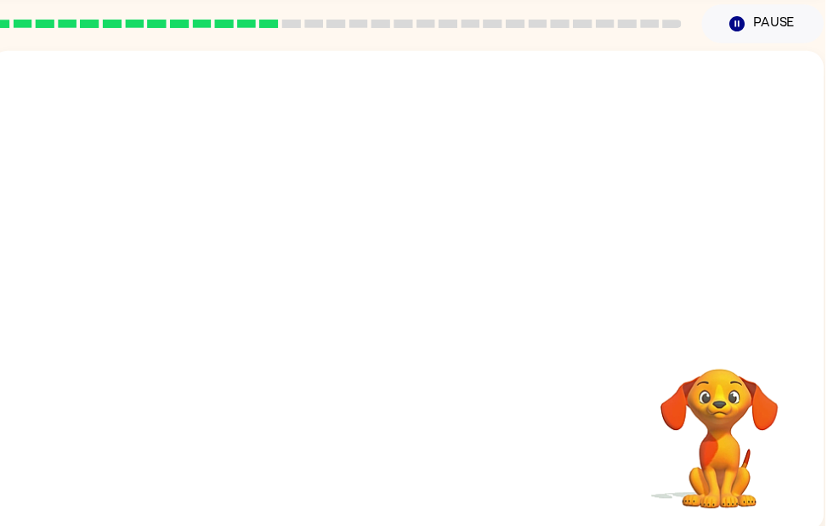
click at [326, 313] on div at bounding box center [411, 195] width 841 height 286
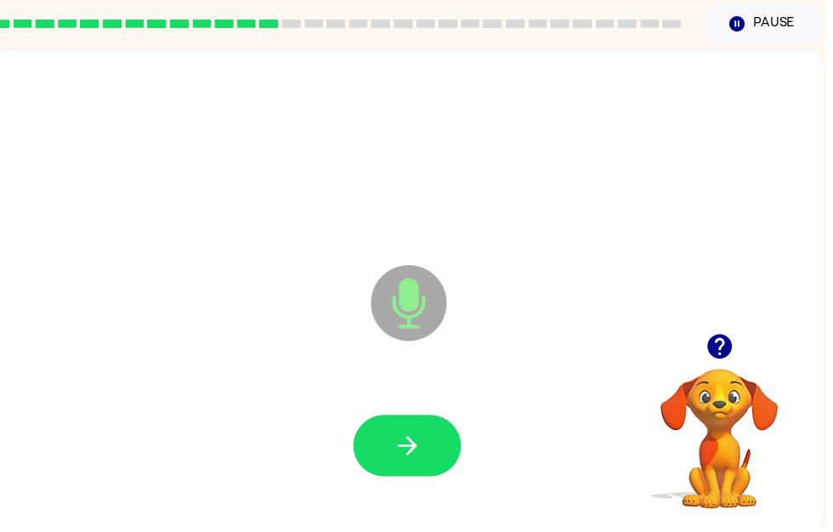
click at [418, 432] on button "button" at bounding box center [411, 451] width 109 height 62
click at [411, 421] on button "button" at bounding box center [411, 451] width 109 height 62
click at [421, 468] on button "button" at bounding box center [411, 451] width 109 height 62
click at [400, 421] on button "button" at bounding box center [411, 451] width 109 height 62
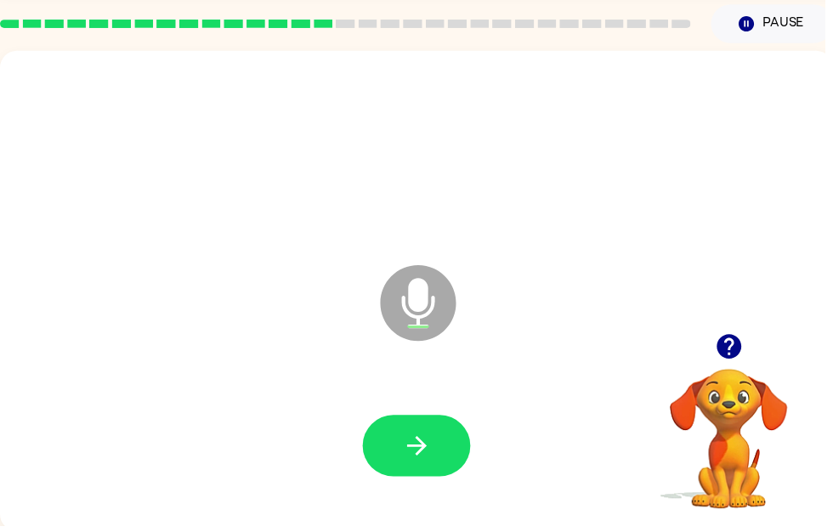
scroll to position [0, 0]
click at [461, 471] on button "button" at bounding box center [420, 451] width 109 height 62
click at [417, 460] on icon "button" at bounding box center [421, 451] width 30 height 30
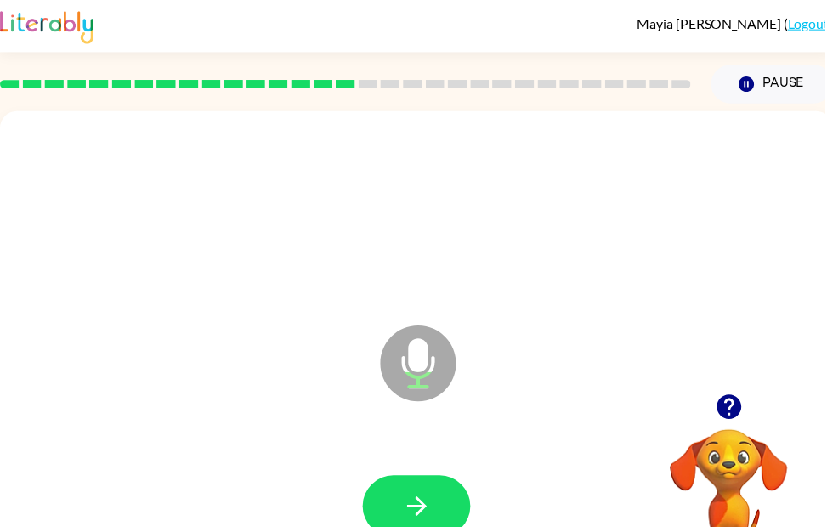
click at [444, 515] on button "button" at bounding box center [420, 511] width 109 height 62
click at [451, 501] on button "button" at bounding box center [420, 511] width 109 height 62
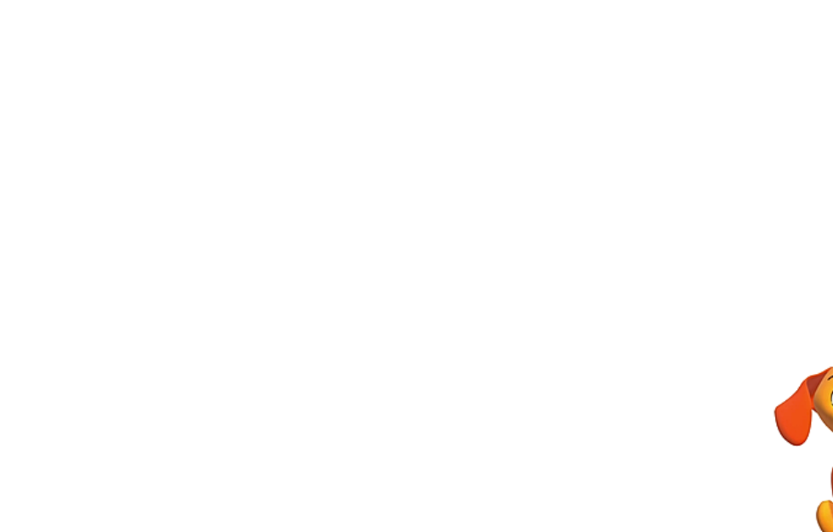
scroll to position [65, 0]
click at [388, 227] on div at bounding box center [411, 289] width 841 height 485
click at [387, 376] on div at bounding box center [411, 445] width 807 height 139
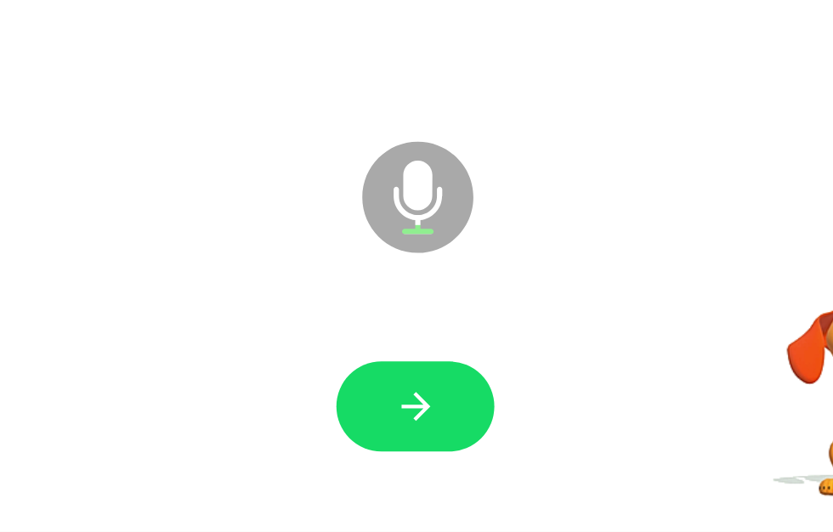
scroll to position [0, 10]
click at [356, 415] on button "button" at bounding box center [410, 446] width 109 height 62
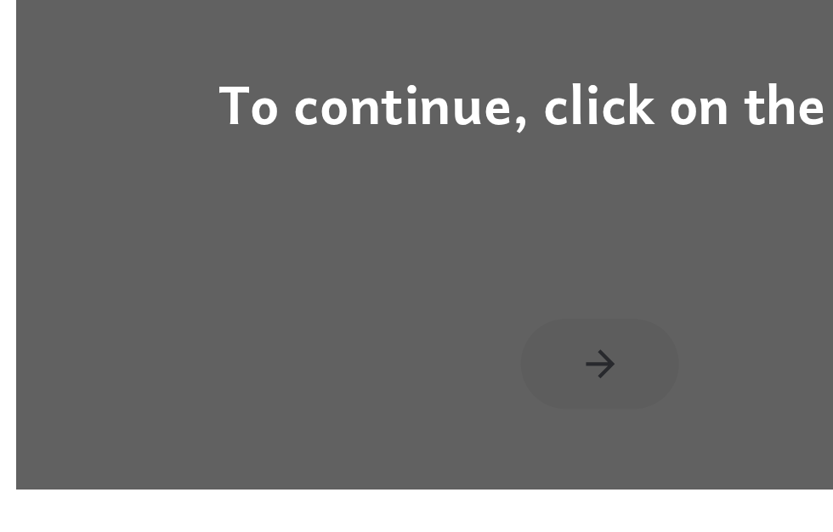
scroll to position [66, 0]
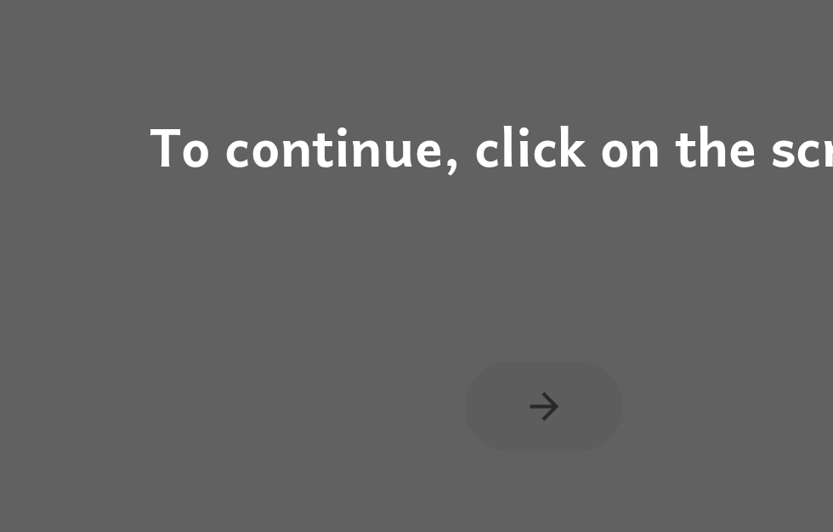
click at [299, 158] on div "To continue, click on the screen." at bounding box center [416, 266] width 833 height 532
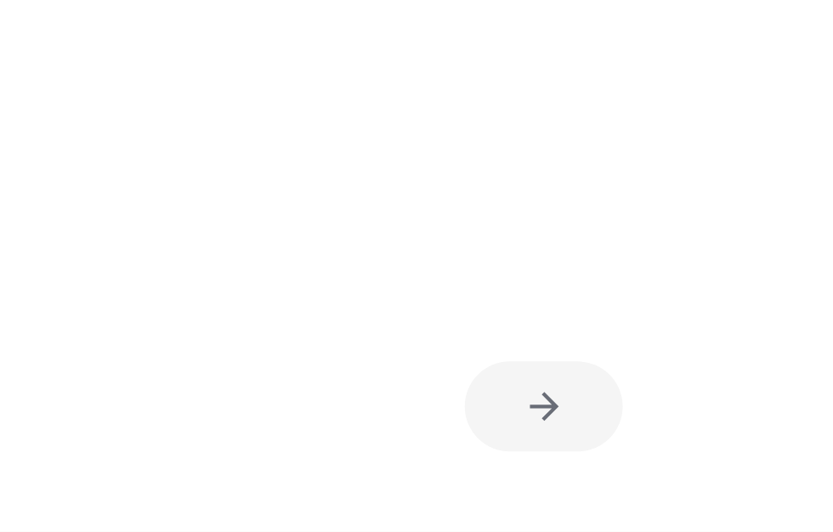
scroll to position [60, 0]
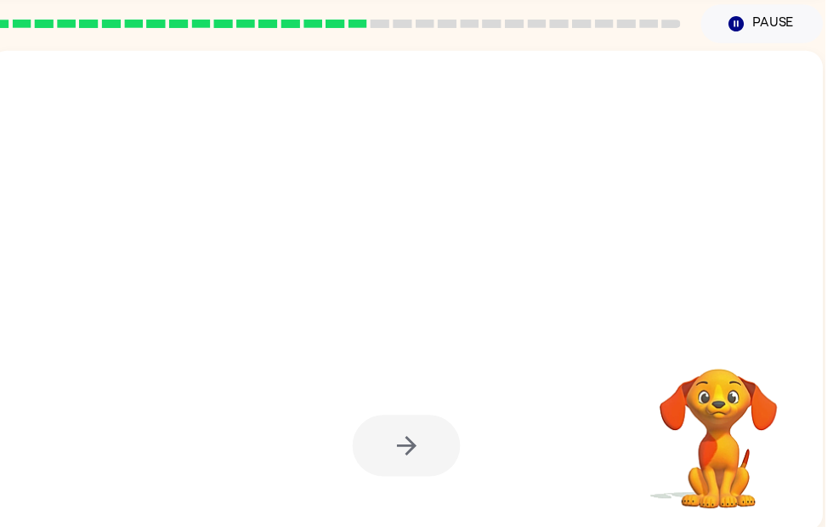
click at [453, 234] on div at bounding box center [370, 264] width 726 height 61
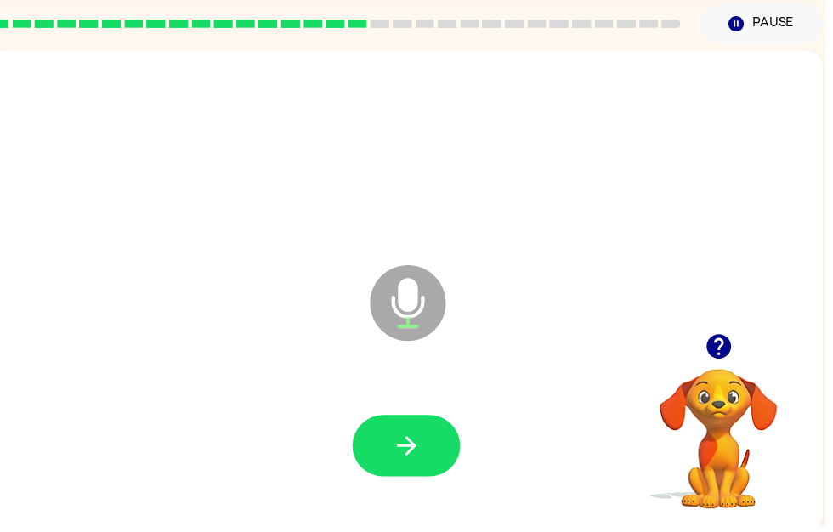
click at [387, 472] on button "button" at bounding box center [410, 451] width 109 height 62
click at [421, 447] on icon "button" at bounding box center [411, 451] width 30 height 30
click at [404, 444] on icon "button" at bounding box center [411, 451] width 30 height 30
click at [416, 420] on button "button" at bounding box center [410, 451] width 109 height 62
click at [455, 471] on button "button" at bounding box center [410, 451] width 109 height 62
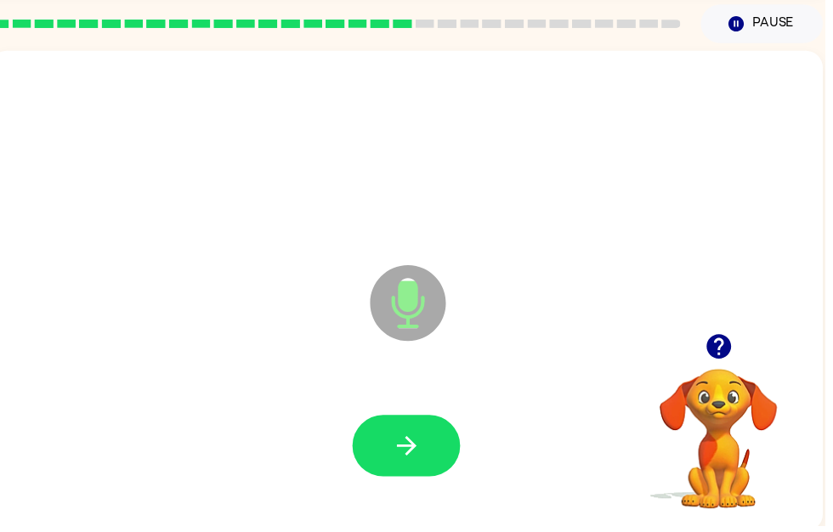
click at [412, 441] on icon "button" at bounding box center [411, 451] width 30 height 30
click at [414, 437] on icon "button" at bounding box center [411, 451] width 30 height 30
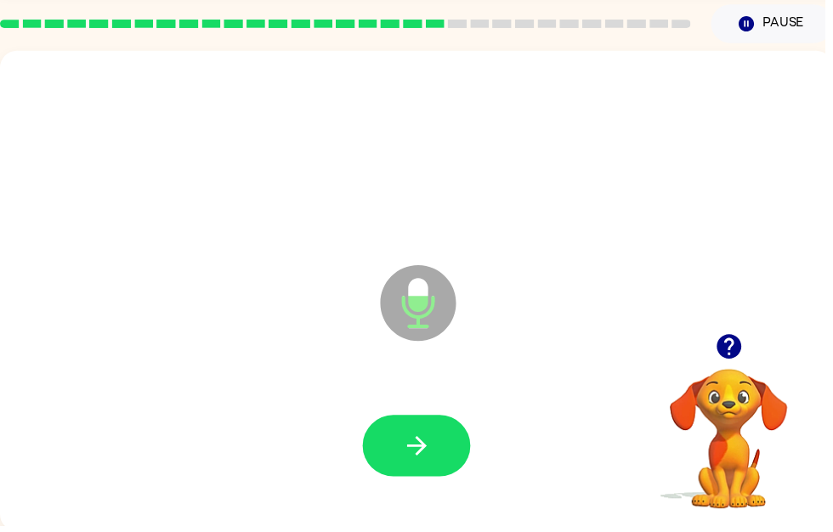
scroll to position [0, 0]
click at [437, 472] on button "button" at bounding box center [420, 451] width 109 height 62
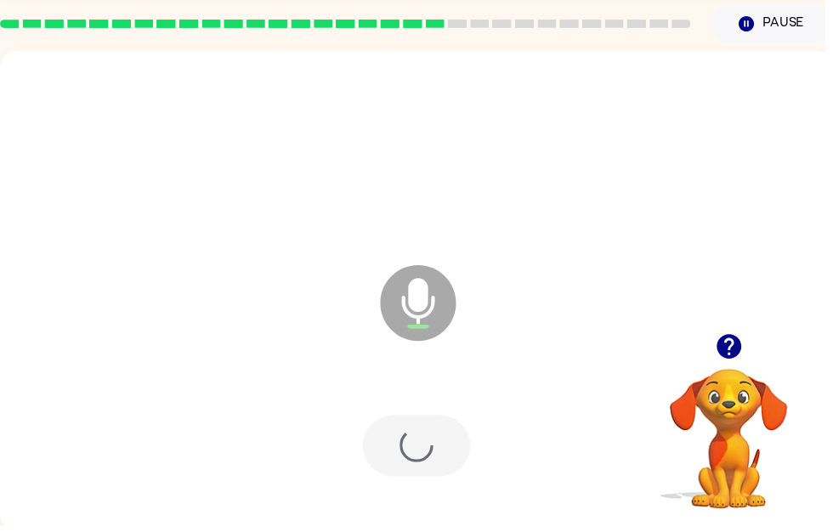
click at [445, 448] on div at bounding box center [420, 451] width 109 height 62
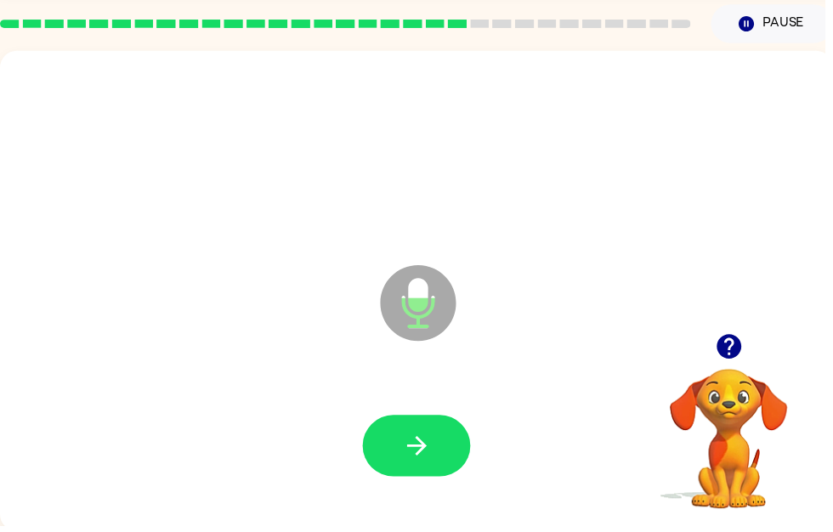
click at [394, 453] on button "button" at bounding box center [420, 451] width 109 height 62
click at [460, 395] on div at bounding box center [420, 451] width 807 height 139
click at [443, 450] on button "button" at bounding box center [420, 451] width 109 height 62
click at [440, 434] on button "button" at bounding box center [420, 451] width 109 height 62
click at [401, 461] on button "button" at bounding box center [420, 451] width 109 height 62
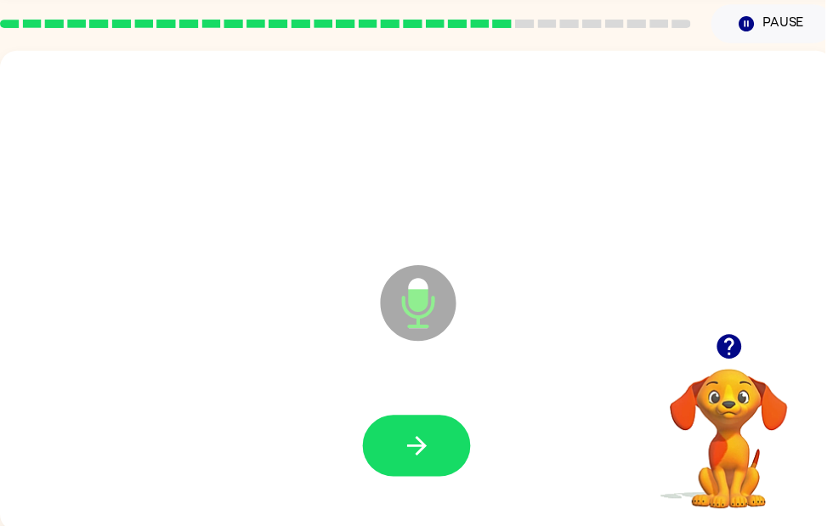
click at [410, 444] on icon "button" at bounding box center [421, 451] width 30 height 30
click at [407, 440] on icon "button" at bounding box center [421, 451] width 30 height 30
click at [417, 448] on icon "button" at bounding box center [421, 451] width 30 height 30
click at [437, 438] on button "button" at bounding box center [420, 451] width 109 height 62
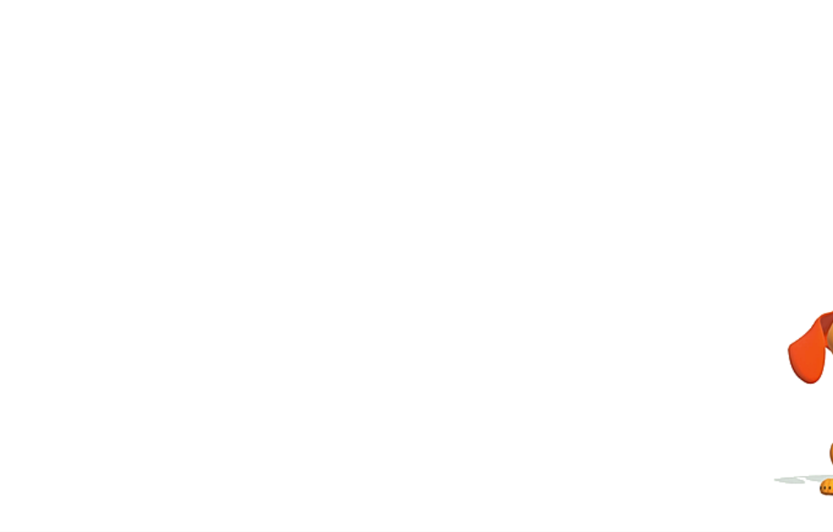
click at [291, 313] on div "Your browser must support playing .mp4 files to use Literably. Please try using…" at bounding box center [420, 289] width 841 height 485
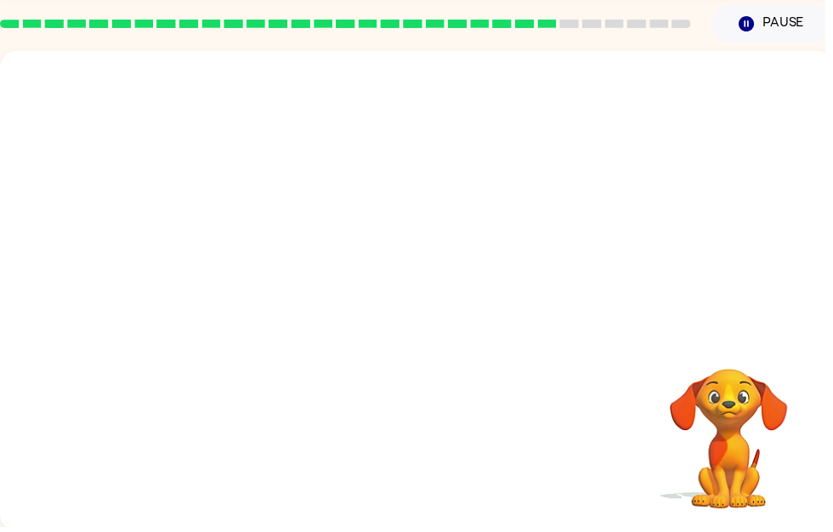
scroll to position [60, 0]
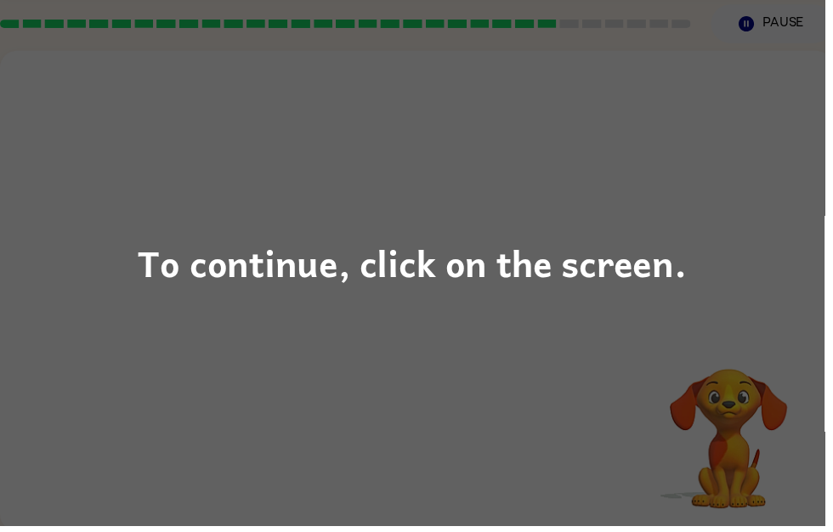
click at [301, 323] on div "To continue, click on the screen." at bounding box center [416, 266] width 833 height 532
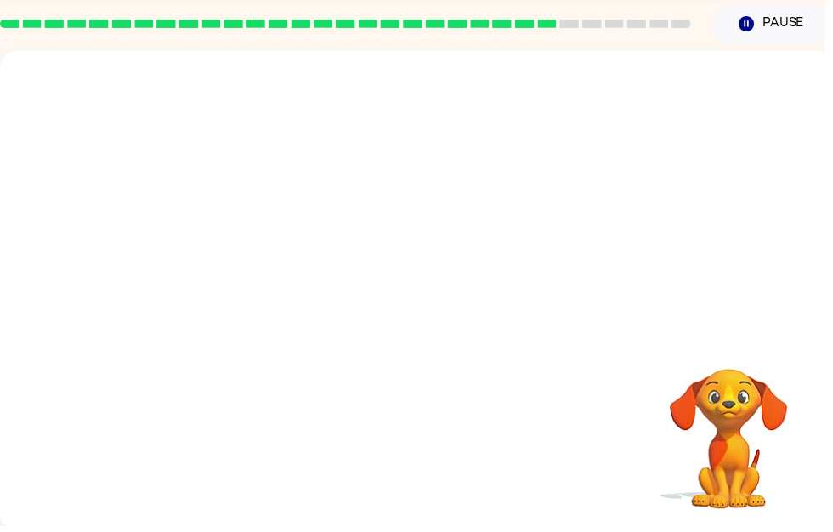
click at [331, 286] on div at bounding box center [420, 195] width 841 height 286
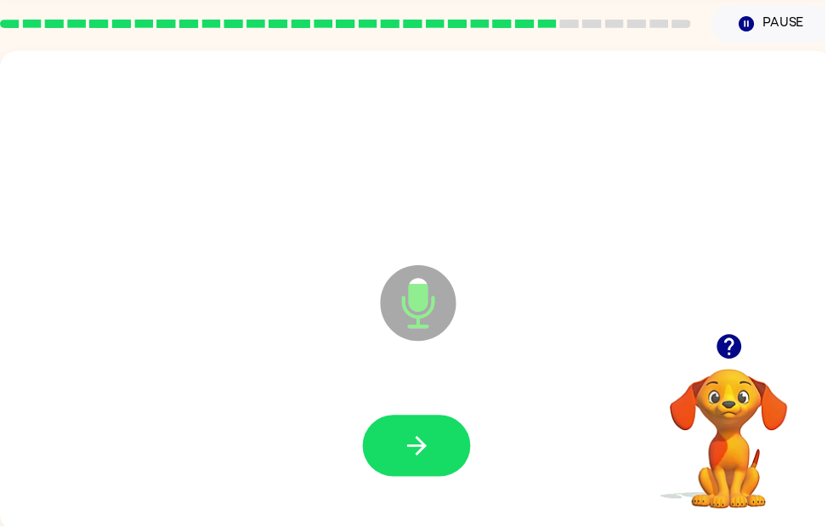
click at [431, 405] on div at bounding box center [420, 451] width 807 height 139
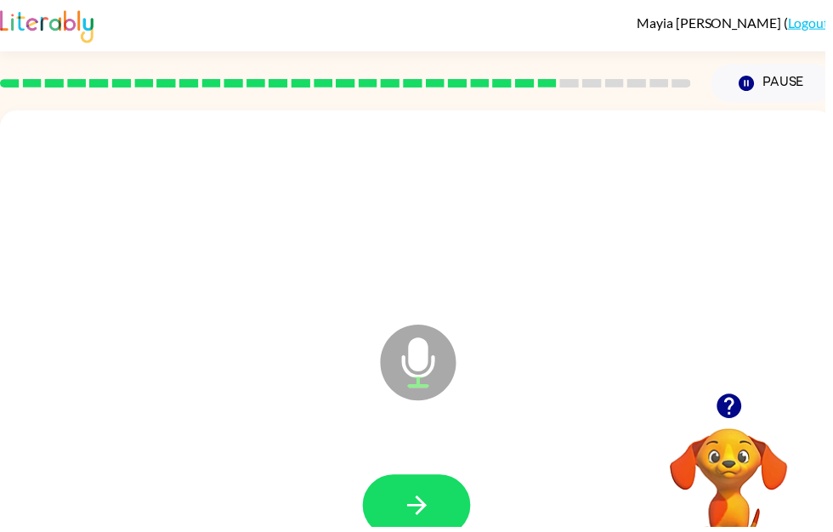
scroll to position [0, 0]
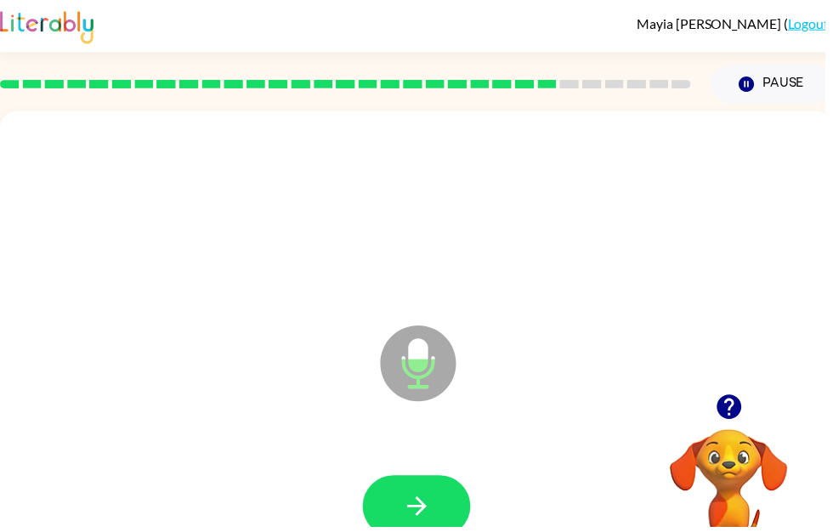
click at [422, 482] on button "button" at bounding box center [420, 511] width 109 height 62
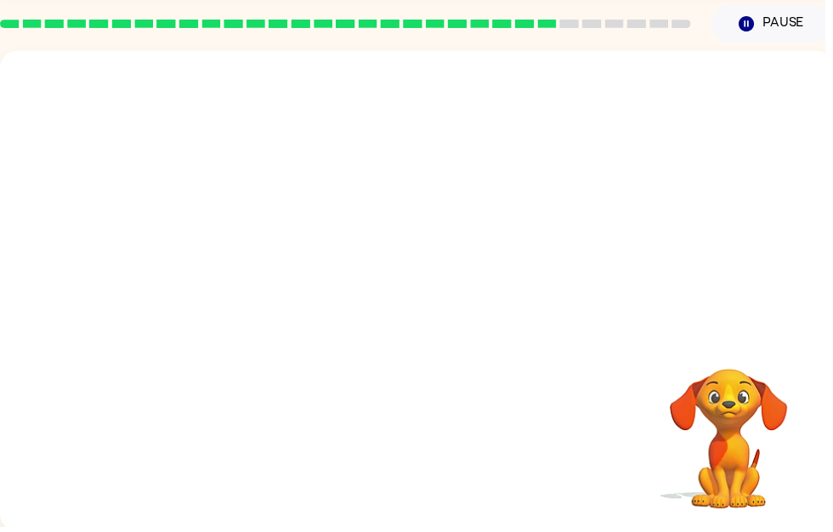
scroll to position [60, 0]
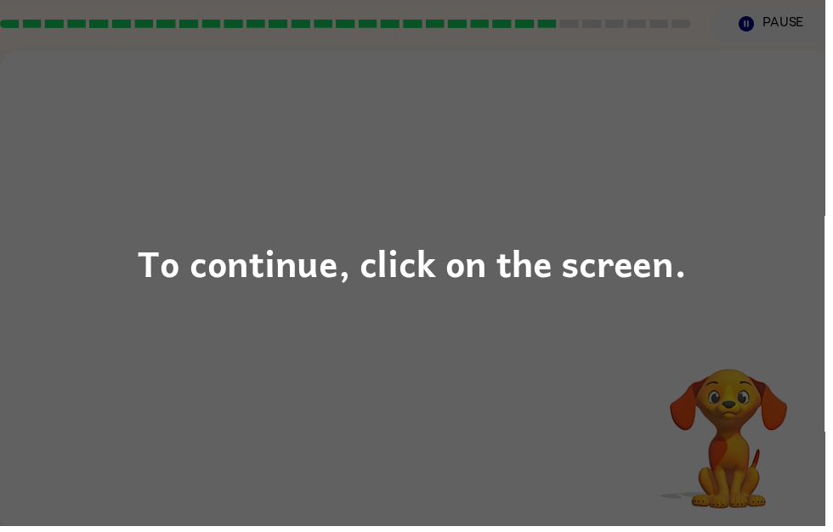
click at [407, 280] on div "To continue, click on the screen." at bounding box center [416, 266] width 554 height 58
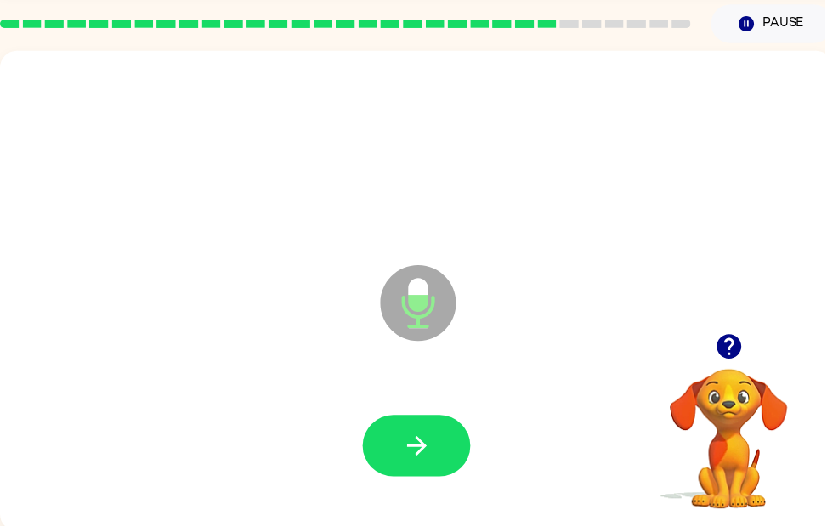
click at [433, 438] on icon "button" at bounding box center [421, 451] width 30 height 30
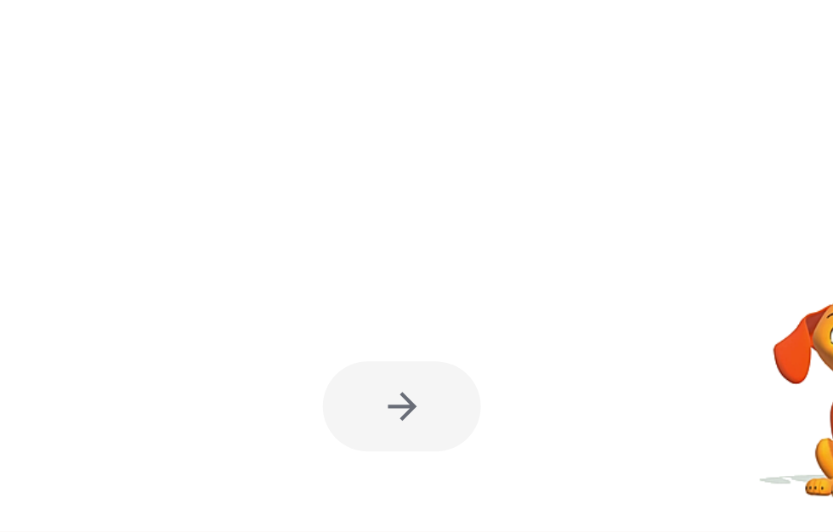
scroll to position [65, 0]
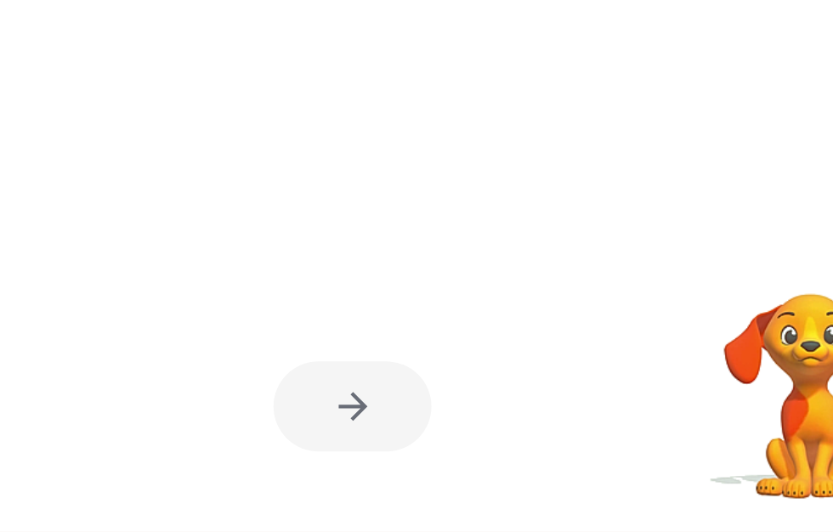
click at [224, 376] on div at bounding box center [410, 445] width 807 height 139
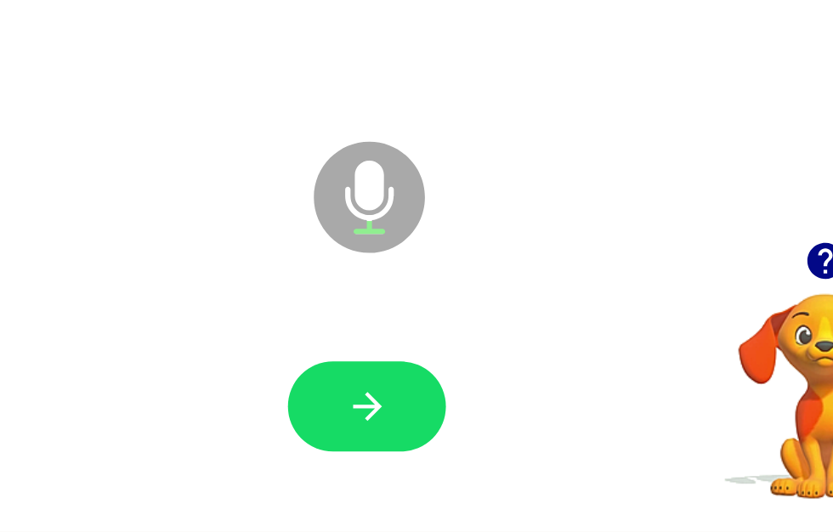
scroll to position [0, 0]
click at [380, 259] on icon "Microphone The Microphone is here when it is your turn to talk" at bounding box center [507, 322] width 255 height 127
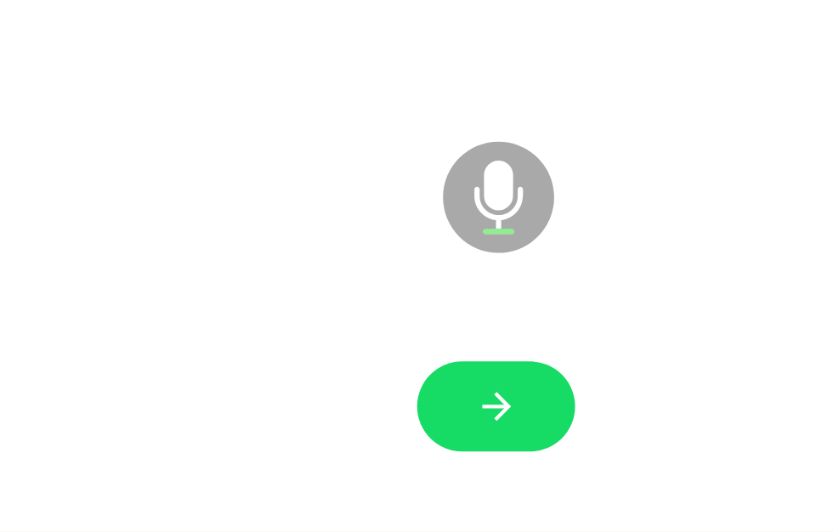
scroll to position [66, 0]
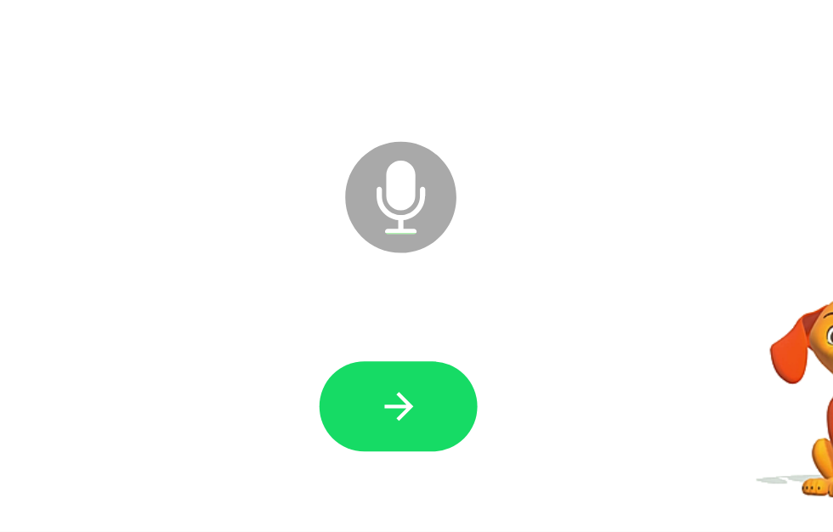
click at [406, 431] on icon "button" at bounding box center [421, 446] width 30 height 30
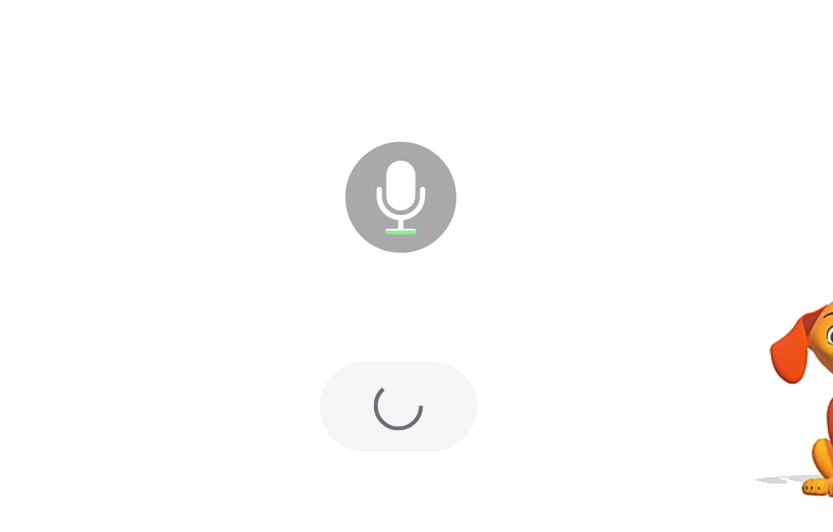
scroll to position [60, 0]
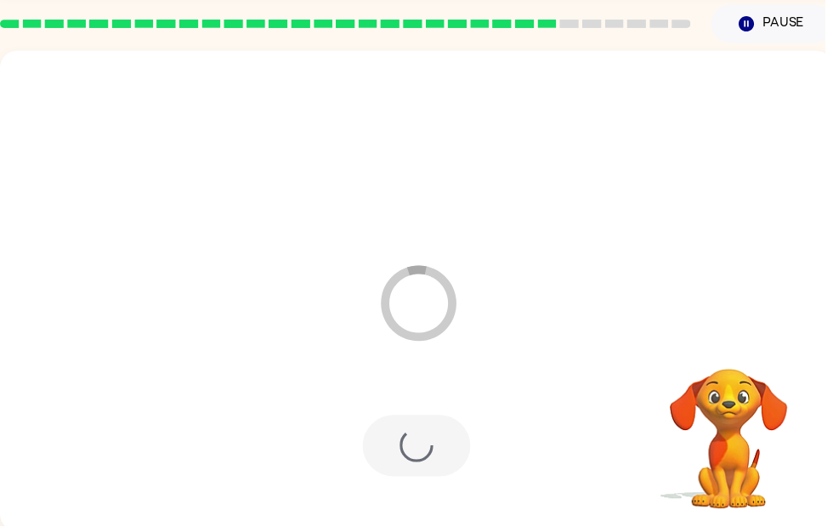
click at [726, 17] on button "Pause Pause" at bounding box center [779, 24] width 123 height 39
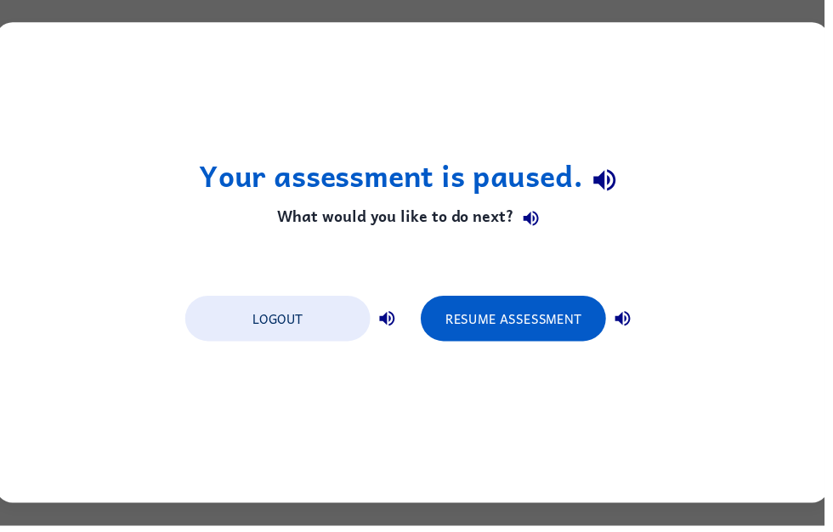
scroll to position [0, 0]
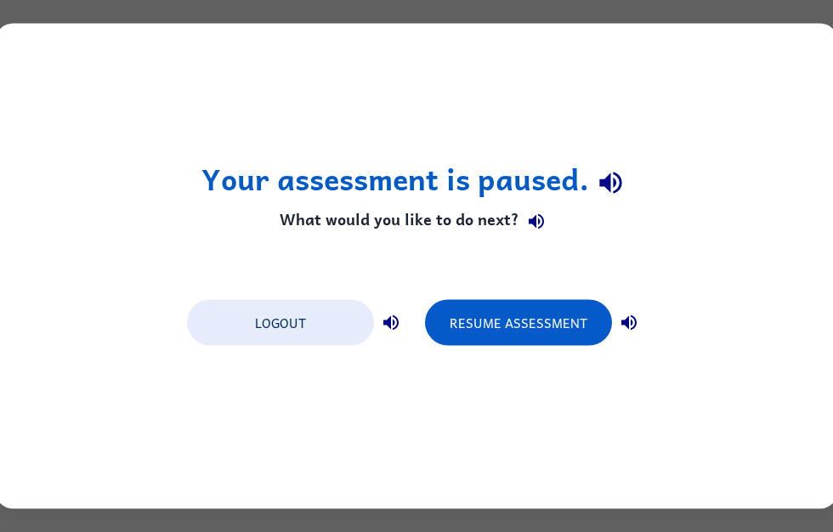
click at [525, 303] on button "Resume Assessment" at bounding box center [518, 323] width 187 height 46
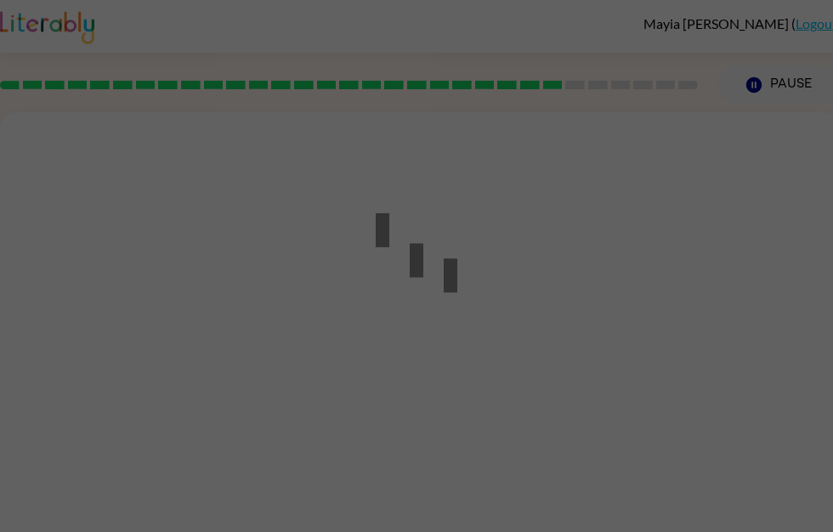
click at [535, 341] on div at bounding box center [416, 266] width 833 height 532
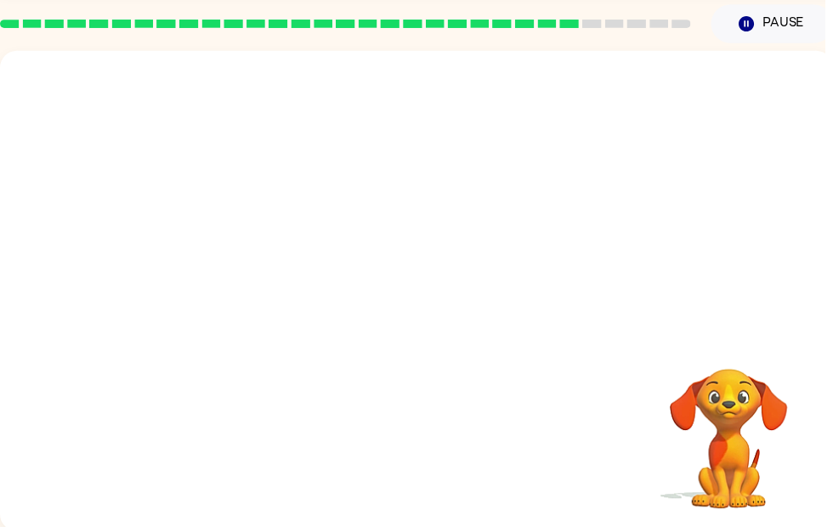
scroll to position [60, 0]
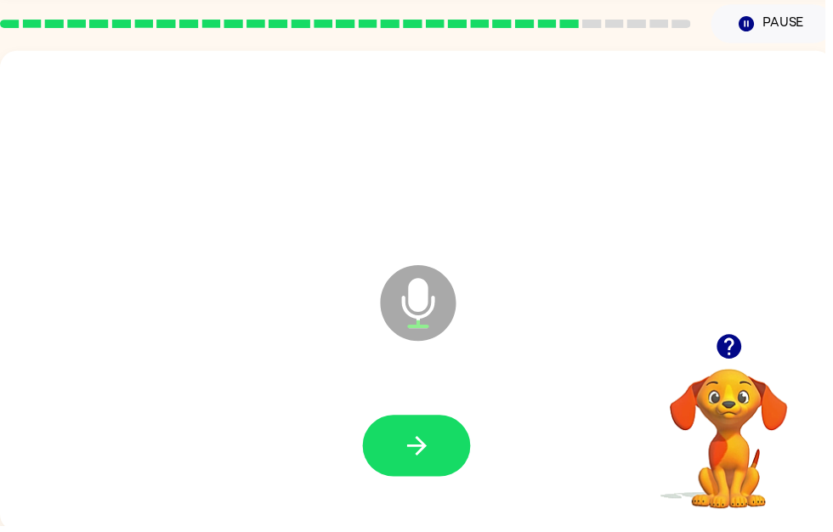
click at [460, 441] on button "button" at bounding box center [420, 451] width 109 height 62
click at [451, 450] on button "button" at bounding box center [420, 451] width 109 height 62
click at [397, 459] on button "button" at bounding box center [420, 451] width 109 height 62
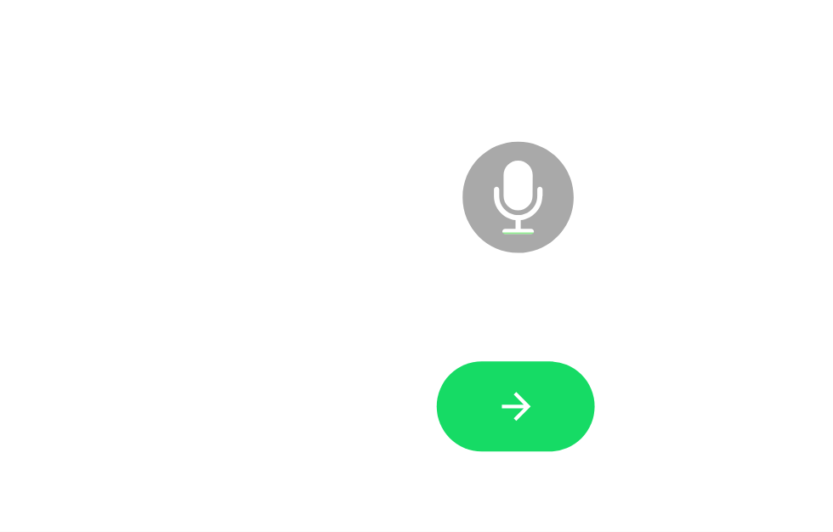
scroll to position [66, 0]
click at [406, 431] on icon "button" at bounding box center [421, 446] width 30 height 30
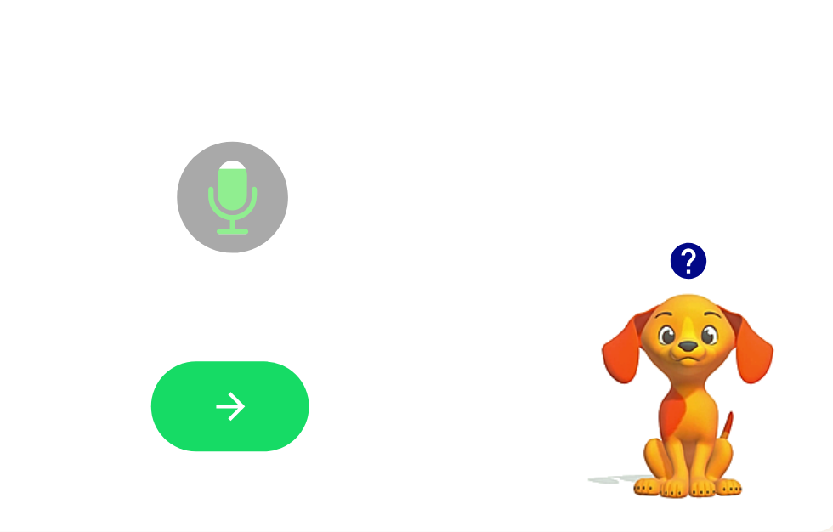
click at [356, 415] on button "button" at bounding box center [410, 446] width 109 height 62
click at [713, 333] on icon "button" at bounding box center [725, 345] width 25 height 25
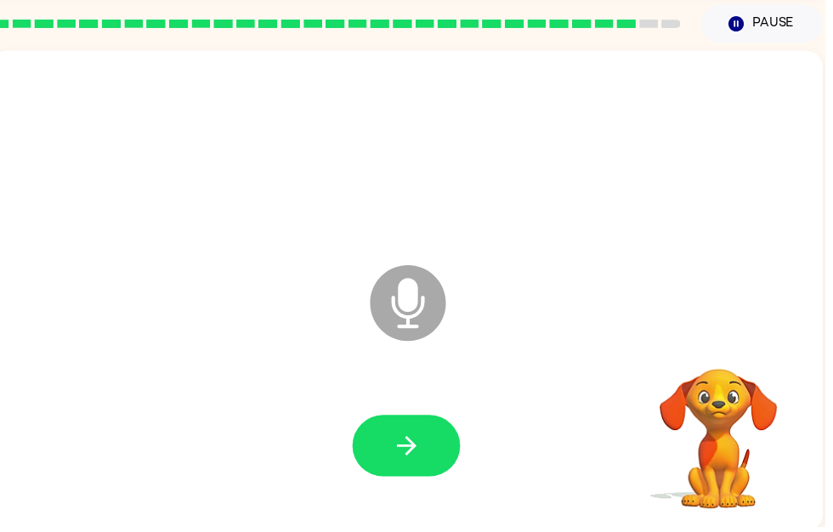
scroll to position [60, 0]
click at [420, 469] on button "button" at bounding box center [410, 451] width 109 height 62
click at [404, 457] on icon "button" at bounding box center [411, 451] width 30 height 30
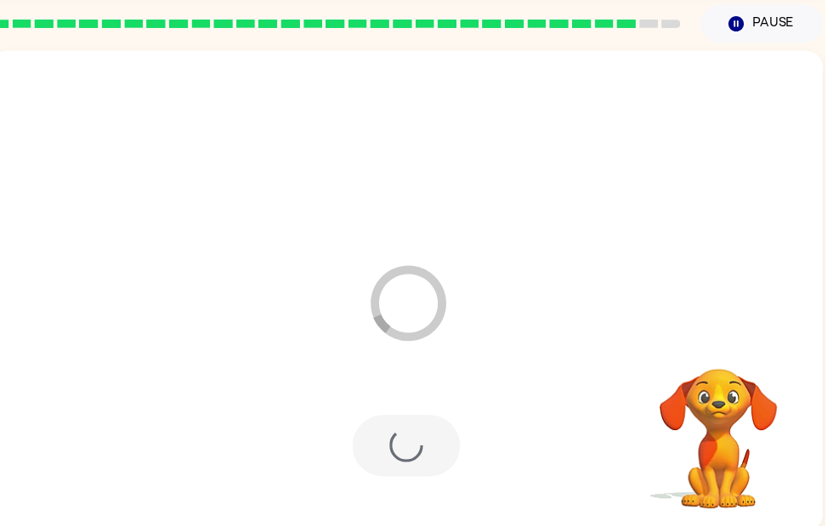
click at [422, 447] on div at bounding box center [410, 451] width 109 height 62
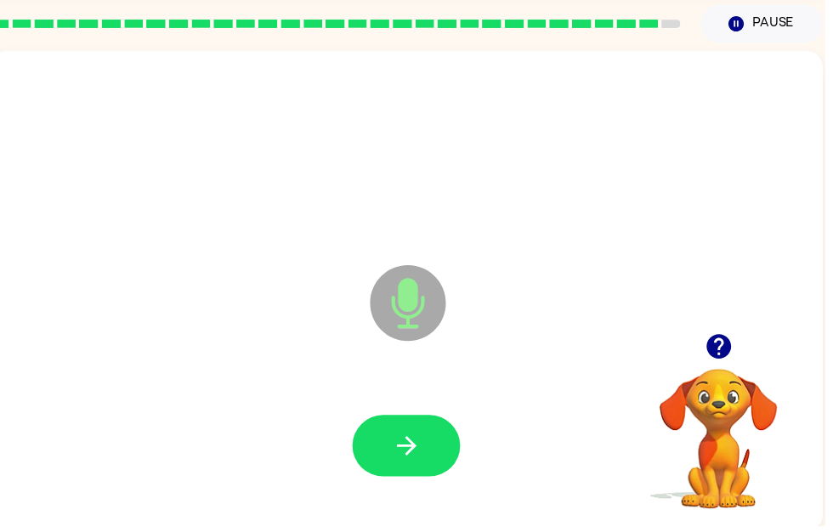
click at [418, 440] on icon "button" at bounding box center [411, 451] width 30 height 30
click at [421, 429] on button "button" at bounding box center [410, 451] width 109 height 62
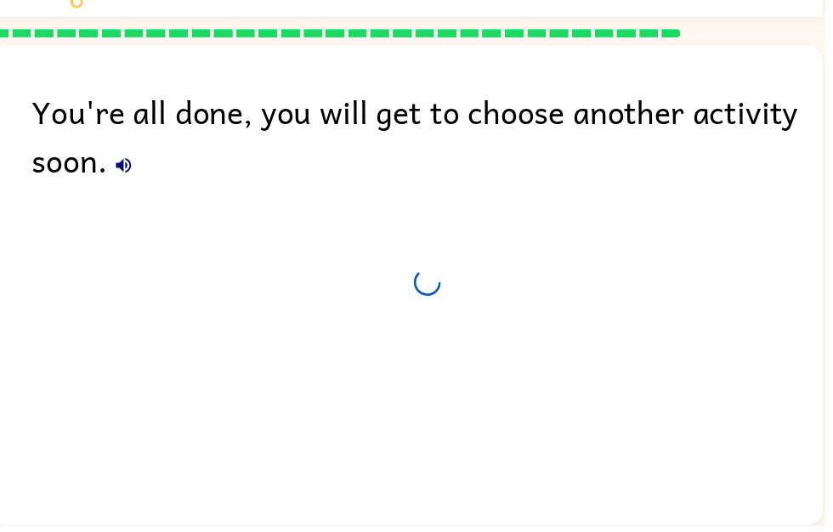
scroll to position [56, 0]
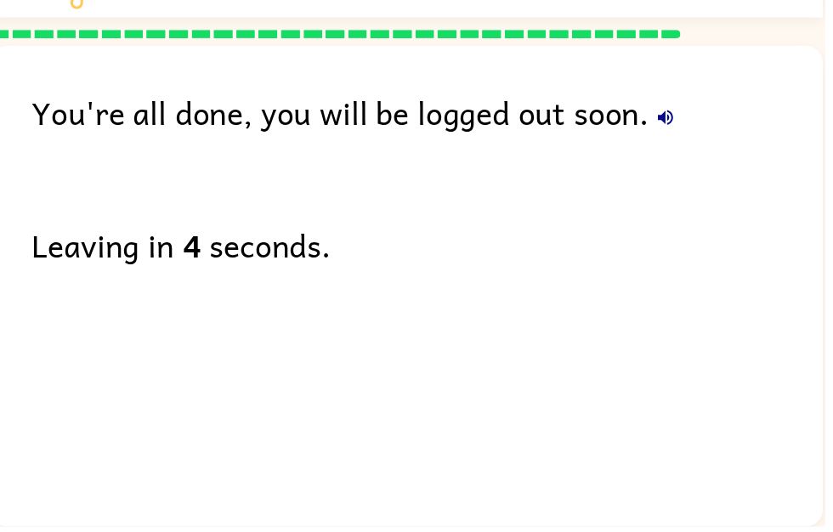
click at [463, 333] on div "You're all done, you will be logged out soon. Leaving in 4 seconds." at bounding box center [410, 285] width 841 height 477
click at [462, 332] on div "You're all done, you will be logged out soon. Leaving in 4 seconds." at bounding box center [410, 285] width 841 height 477
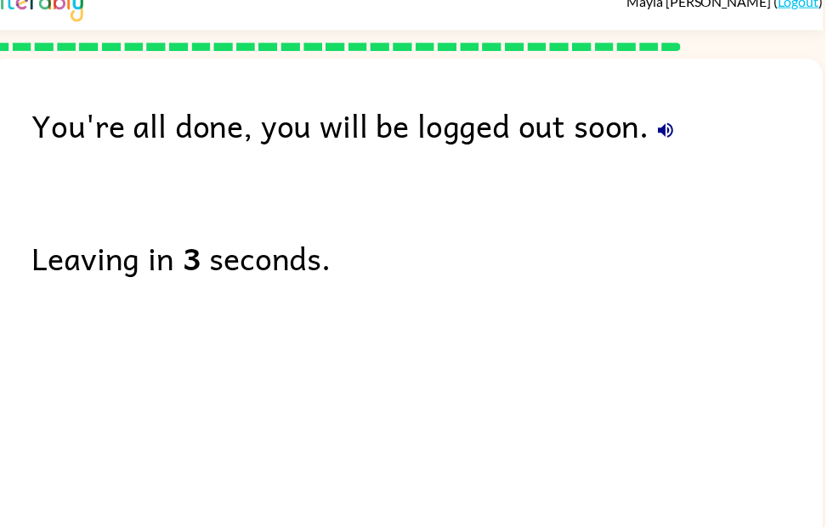
scroll to position [23, 0]
